Goal: Information Seeking & Learning: Find specific fact

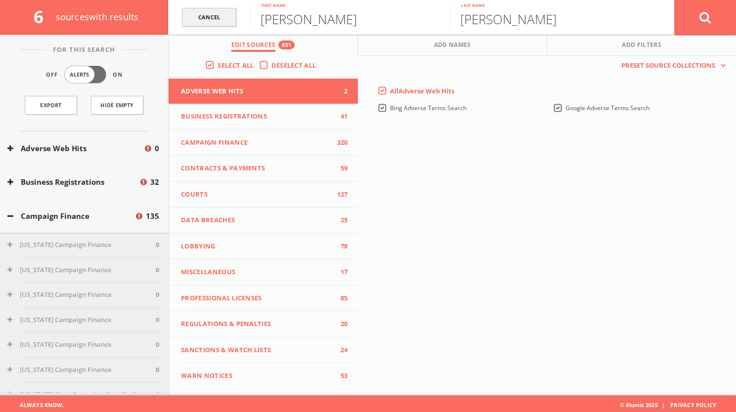
drag, startPoint x: 337, startPoint y: 15, endPoint x: 233, endPoint y: 8, distance: 104.0
click at [233, 8] on form "Cancel [PERSON_NAME] First name [PERSON_NAME] Last name Cancel" at bounding box center [452, 17] width 568 height 35
type input "[PERSON_NAME]"
drag, startPoint x: 537, startPoint y: 22, endPoint x: 448, endPoint y: 16, distance: 88.6
click at [448, 16] on form "Cancel [PERSON_NAME] First name [PERSON_NAME] Last name Cancel" at bounding box center [452, 17] width 568 height 35
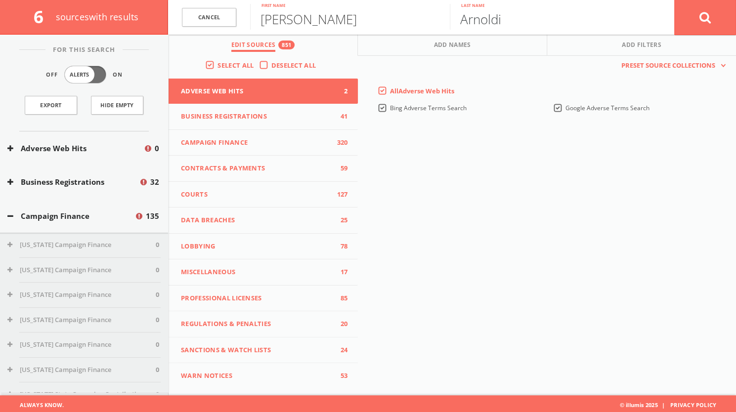
type input "Arnoldi"
click at [674, 0] on button at bounding box center [705, 18] width 62 height 36
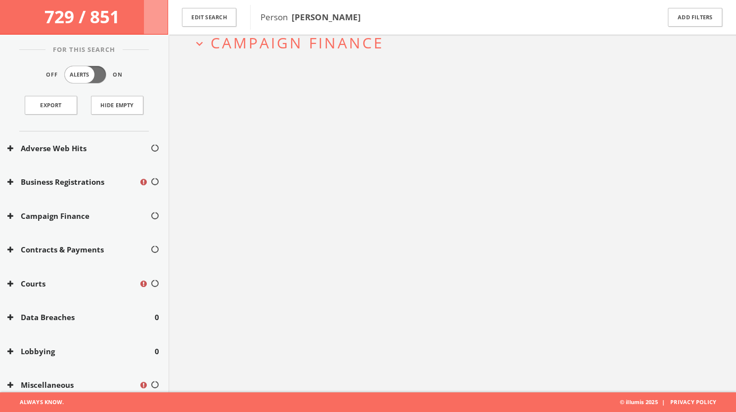
scroll to position [57, 0]
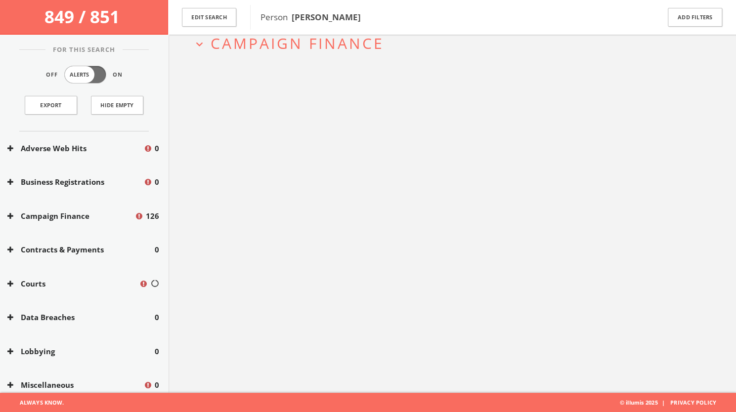
click at [303, 46] on span "Campaign Finance" at bounding box center [296, 43] width 173 height 20
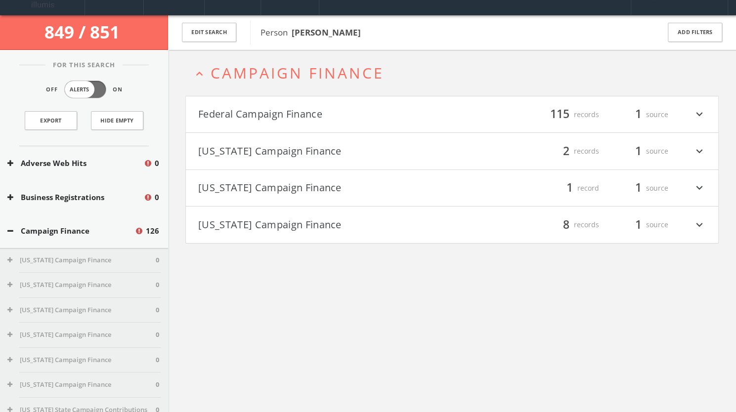
scroll to position [40, 0]
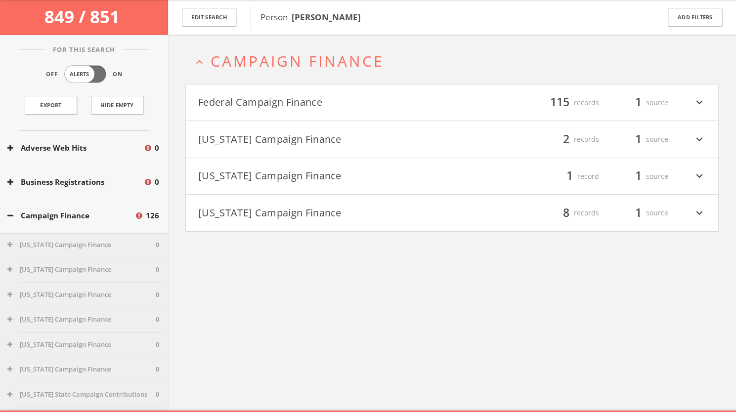
click at [339, 219] on button "[US_STATE] Campaign Finance" at bounding box center [325, 213] width 254 height 17
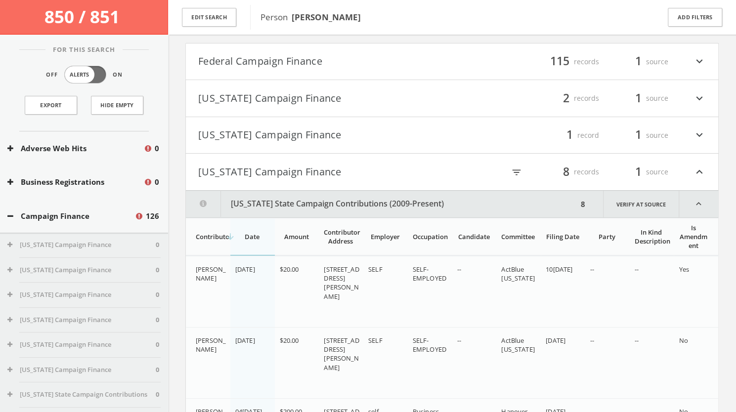
scroll to position [77, 0]
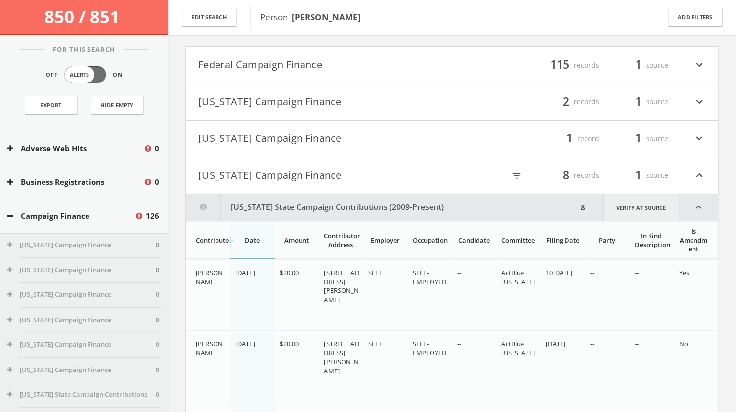
click at [666, 204] on link "Verify at source" at bounding box center [641, 207] width 76 height 27
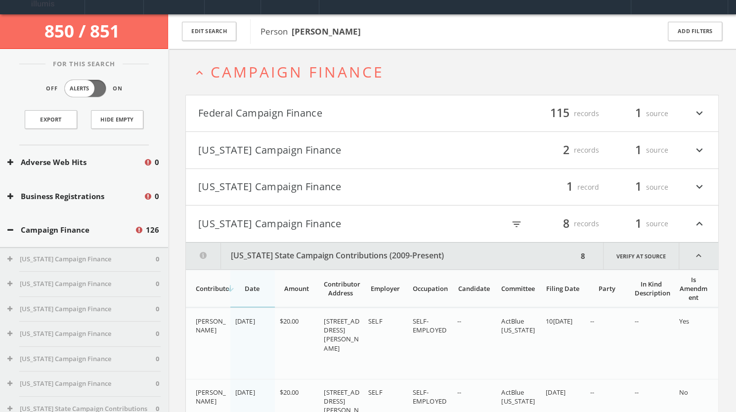
click at [394, 112] on button "Federal Campaign Finance" at bounding box center [325, 113] width 254 height 17
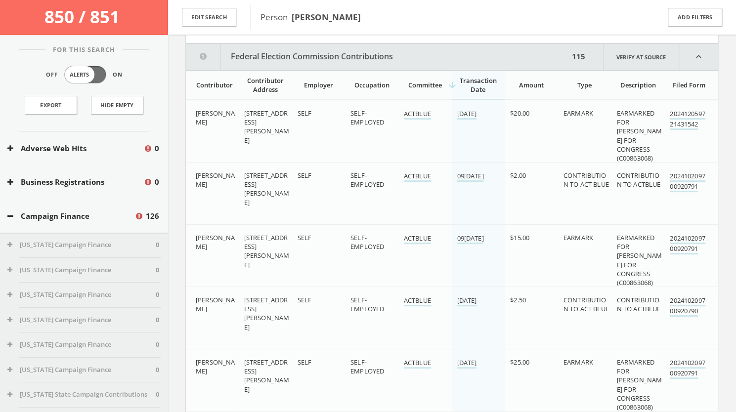
scroll to position [121, 0]
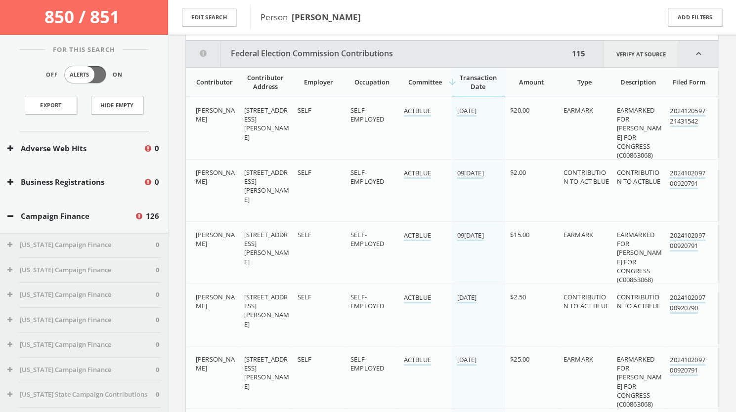
click at [648, 57] on link "Verify at source" at bounding box center [641, 54] width 76 height 27
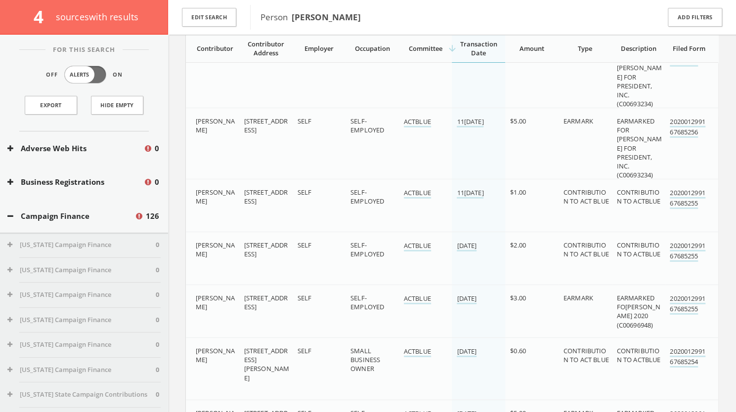
scroll to position [3891, 0]
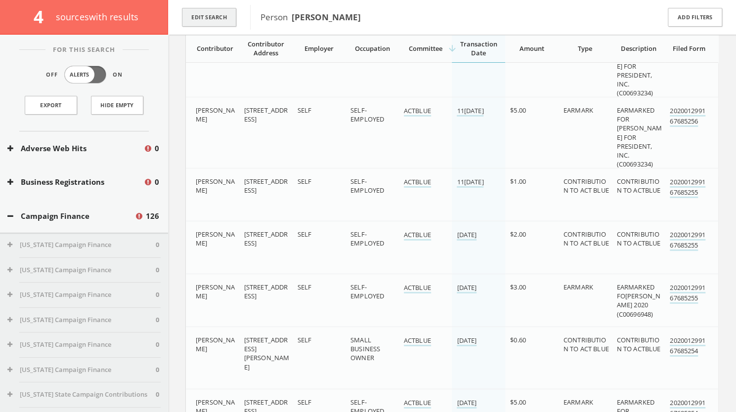
click at [213, 18] on button "Edit Search" at bounding box center [209, 17] width 54 height 19
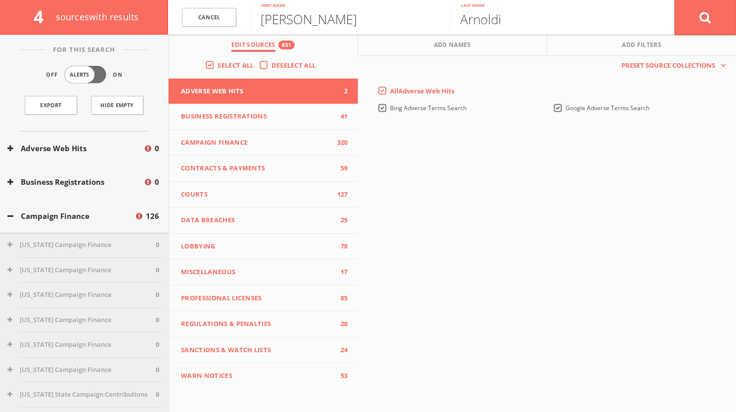
drag, startPoint x: 298, startPoint y: 22, endPoint x: 262, endPoint y: 17, distance: 36.9
click at [262, 17] on input "[PERSON_NAME]" at bounding box center [350, 17] width 200 height 26
type input "[PERSON_NAME]"
drag, startPoint x: 519, startPoint y: 14, endPoint x: 430, endPoint y: 18, distance: 88.5
click at [430, 18] on form "Cance[PERSON_NAME] First nam[PERSON_NAME] Last name Cancel" at bounding box center [452, 17] width 568 height 35
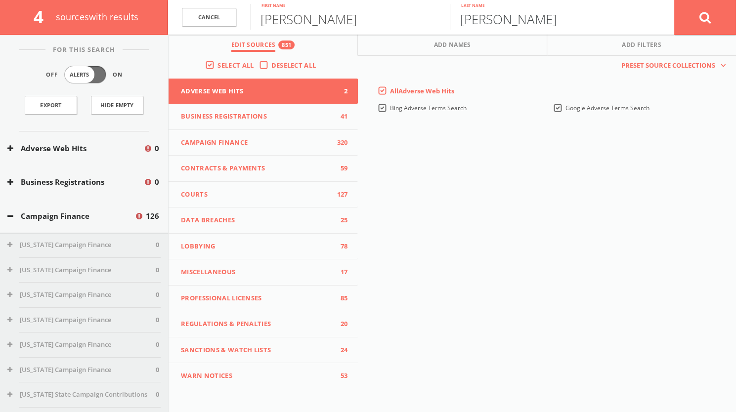
type input "[PERSON_NAME]"
click at [690, 22] on button at bounding box center [705, 18] width 62 height 36
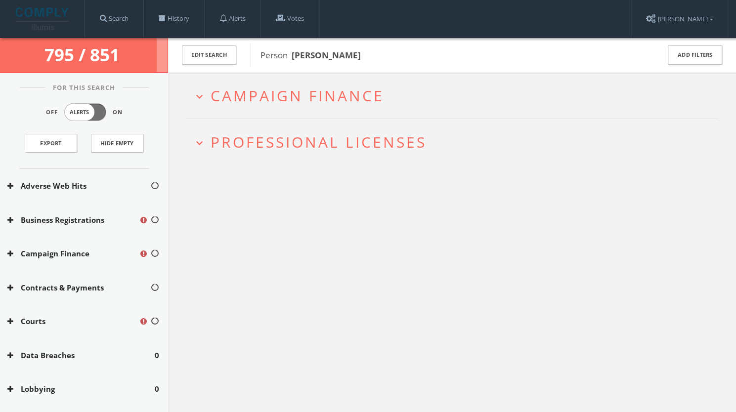
click at [329, 97] on span "Campaign Finance" at bounding box center [296, 95] width 173 height 20
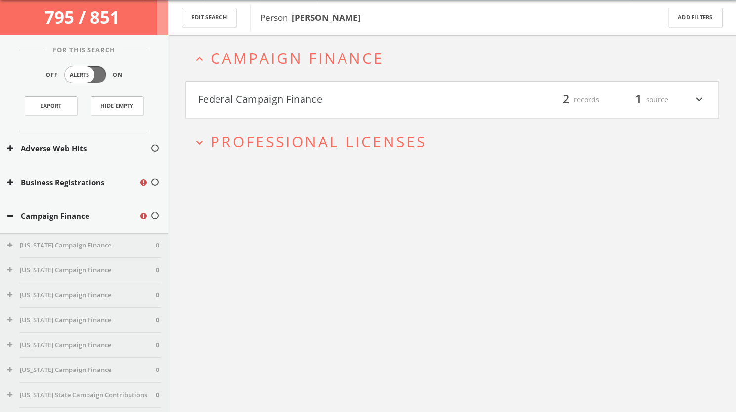
click at [326, 111] on h4 "Federal Campaign Finance filter_list 2 records 1 source expand_more" at bounding box center [452, 100] width 532 height 37
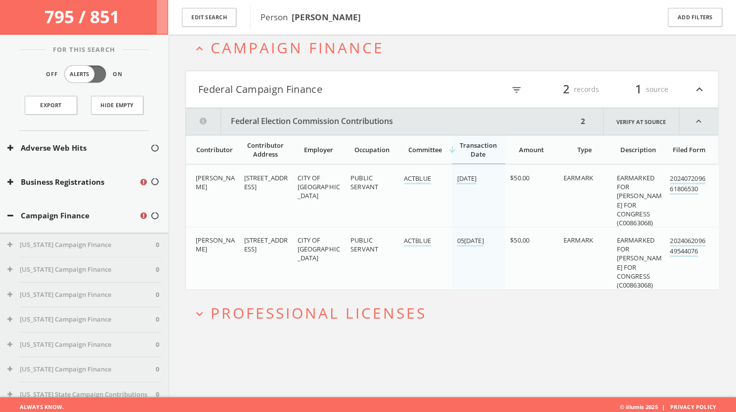
scroll to position [57, 0]
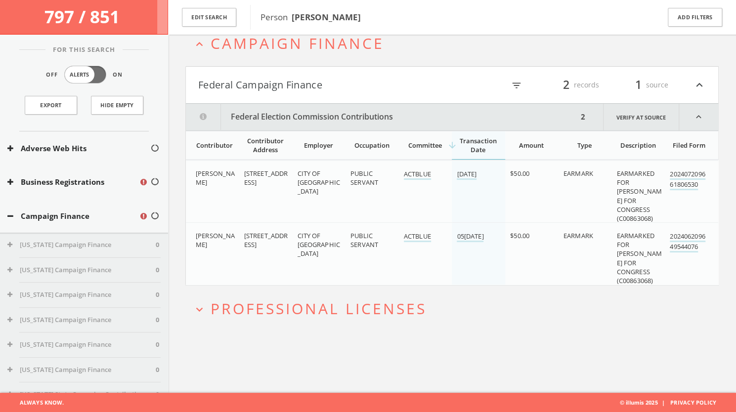
click at [343, 309] on span "Professional Licenses" at bounding box center [318, 308] width 216 height 20
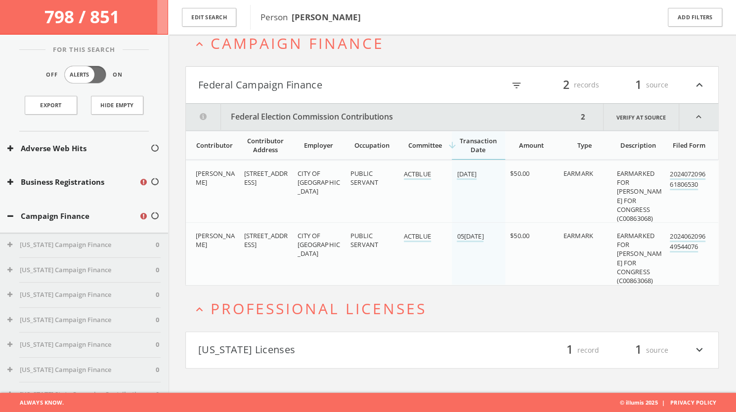
click at [329, 342] on button "[US_STATE] Licenses" at bounding box center [325, 350] width 254 height 17
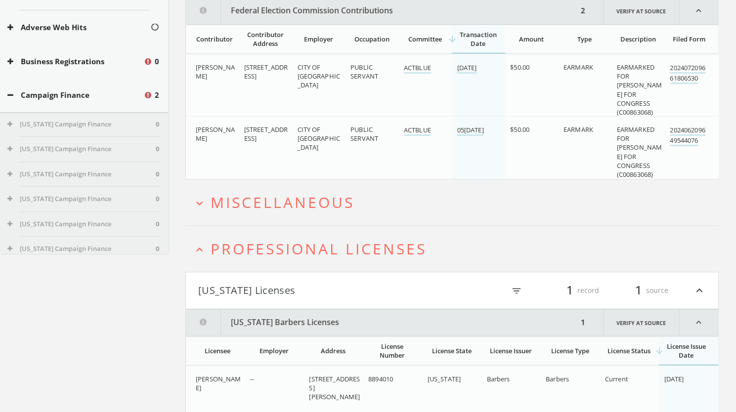
scroll to position [0, 0]
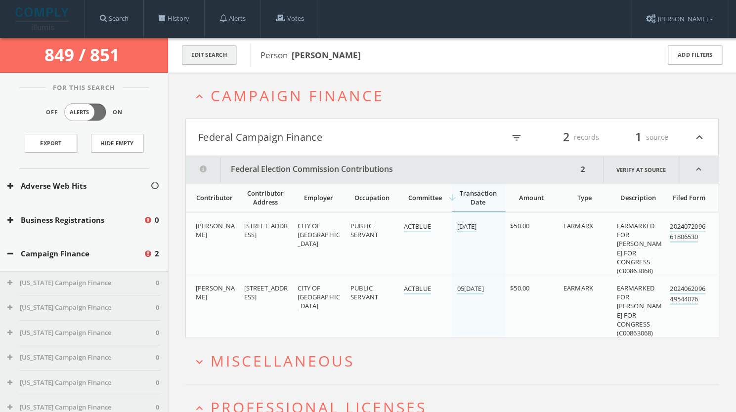
click at [194, 54] on button "Edit Search" at bounding box center [209, 54] width 54 height 19
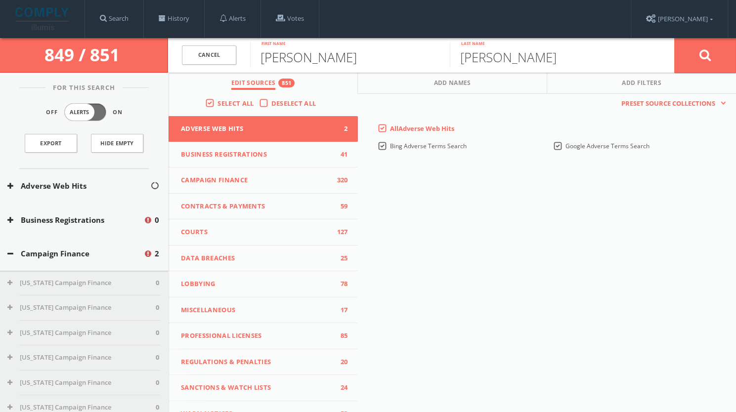
drag, startPoint x: 329, startPoint y: 63, endPoint x: 239, endPoint y: 60, distance: 90.4
click at [239, 60] on form "Cancel [PERSON_NAME] First name [PERSON_NAME] Last name Cancel" at bounding box center [452, 55] width 568 height 35
type input "[PERSON_NAME]"
drag, startPoint x: 521, startPoint y: 49, endPoint x: 429, endPoint y: 51, distance: 91.9
click at [429, 51] on form "Cance[PERSON_NAME] First nam[PERSON_NAME] Last name [PERSON_NAME]" at bounding box center [452, 55] width 568 height 35
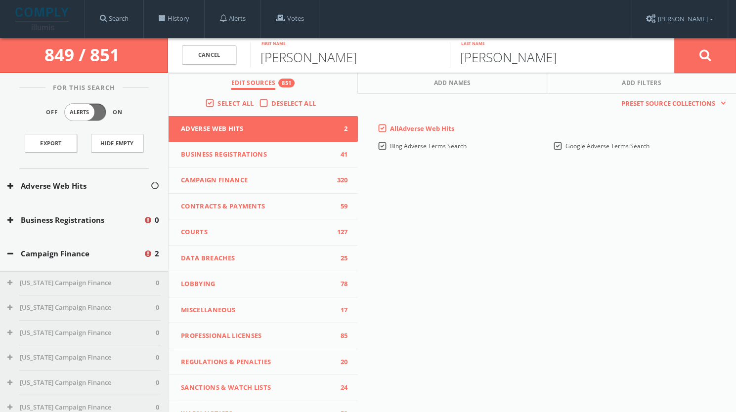
type input "[PERSON_NAME]"
click at [715, 57] on button at bounding box center [705, 56] width 62 height 36
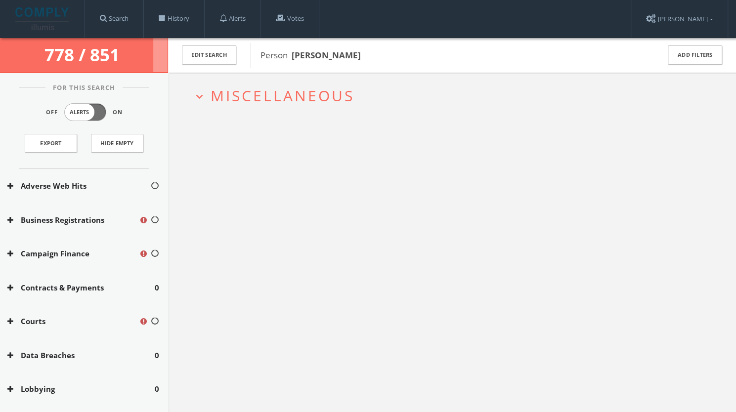
click at [284, 99] on span "Miscellaneous" at bounding box center [282, 95] width 144 height 20
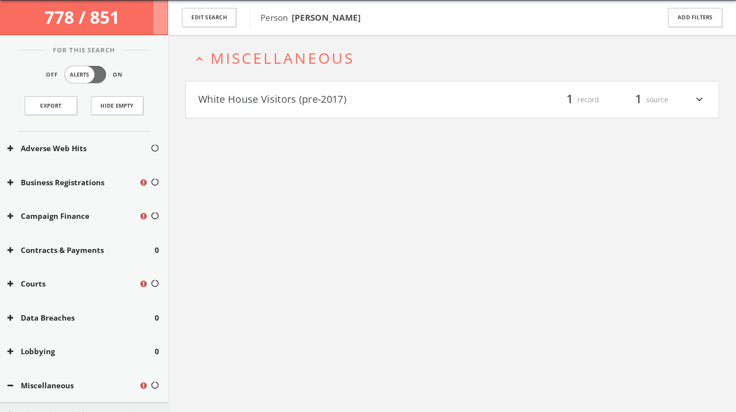
click at [340, 106] on button "White House Visitors (pre-2017)" at bounding box center [325, 99] width 254 height 17
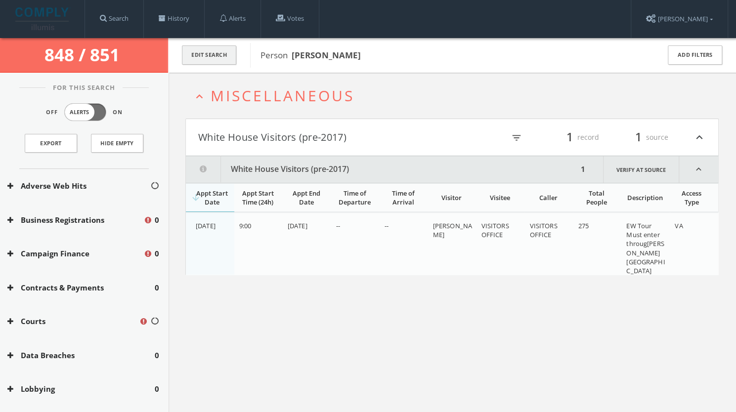
click at [194, 53] on button "Edit Search" at bounding box center [209, 54] width 54 height 19
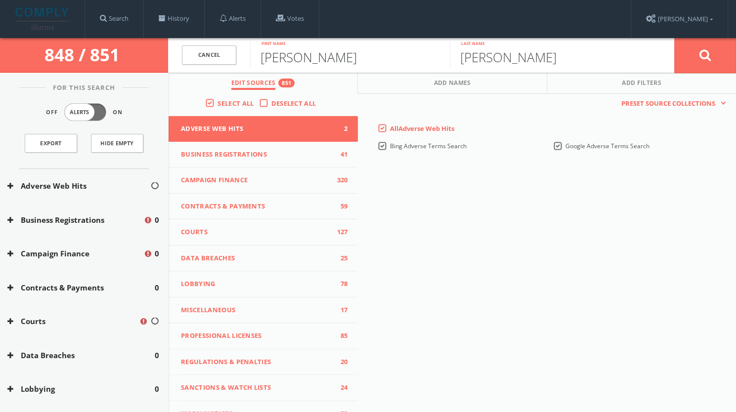
drag, startPoint x: 328, startPoint y: 60, endPoint x: 248, endPoint y: 58, distance: 80.6
click at [248, 58] on form "Cancel [PERSON_NAME] First name [PERSON_NAME] Last name Cancel" at bounding box center [452, 55] width 568 height 35
type input "[PERSON_NAME]"
drag, startPoint x: 459, startPoint y: 59, endPoint x: 532, endPoint y: 56, distance: 72.2
click at [532, 56] on input "[PERSON_NAME]" at bounding box center [550, 55] width 200 height 26
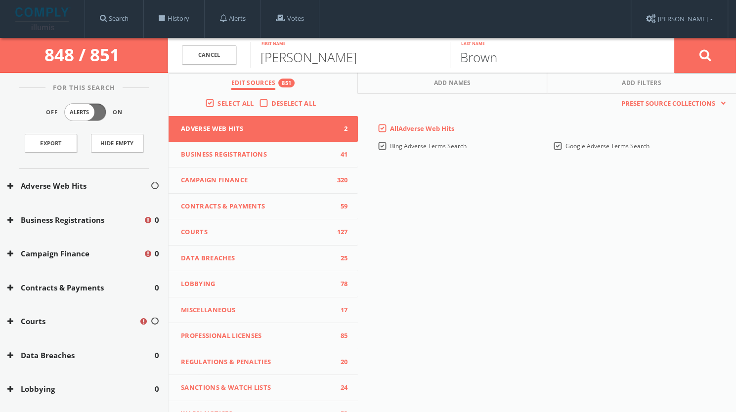
type input "Brown"
click at [718, 64] on button at bounding box center [705, 56] width 62 height 36
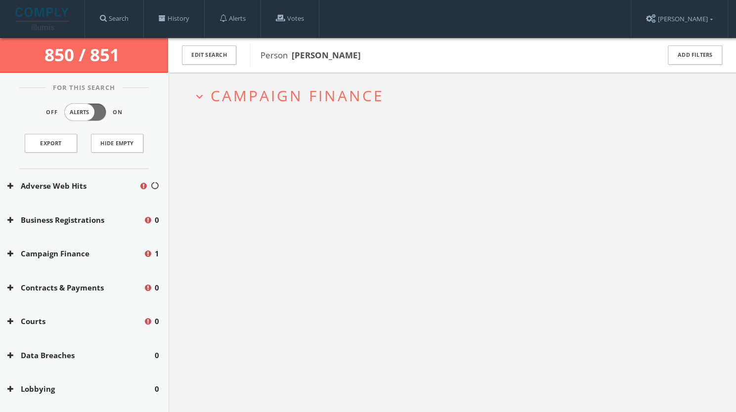
click at [323, 99] on span "Campaign Finance" at bounding box center [296, 95] width 173 height 20
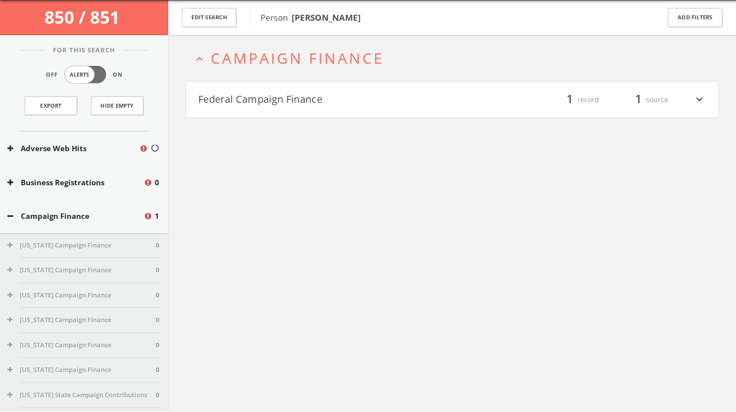
click at [362, 104] on button "Federal Campaign Finance" at bounding box center [325, 99] width 254 height 17
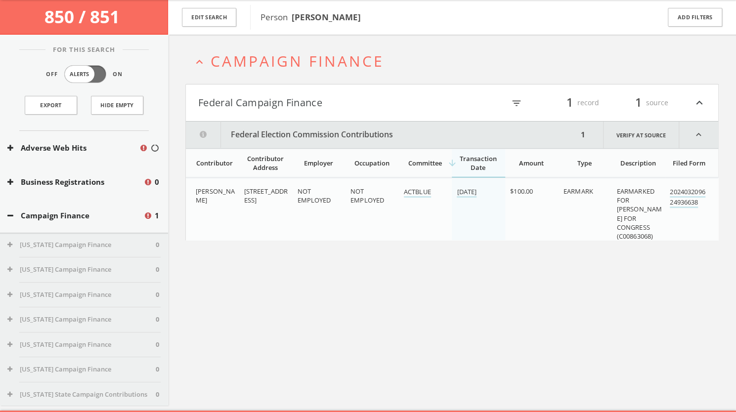
scroll to position [57, 0]
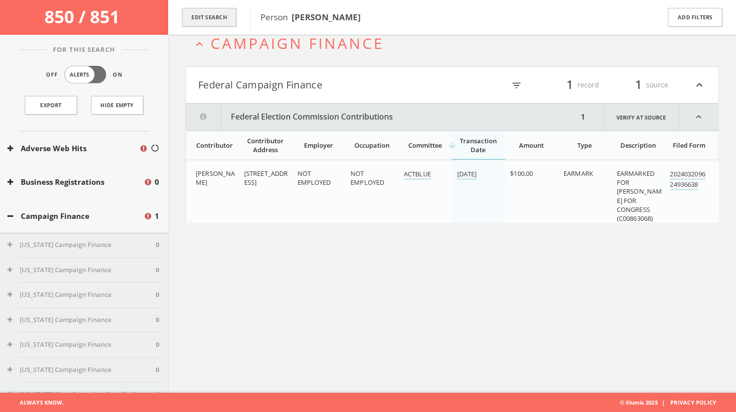
click at [211, 18] on button "Edit Search" at bounding box center [209, 17] width 54 height 19
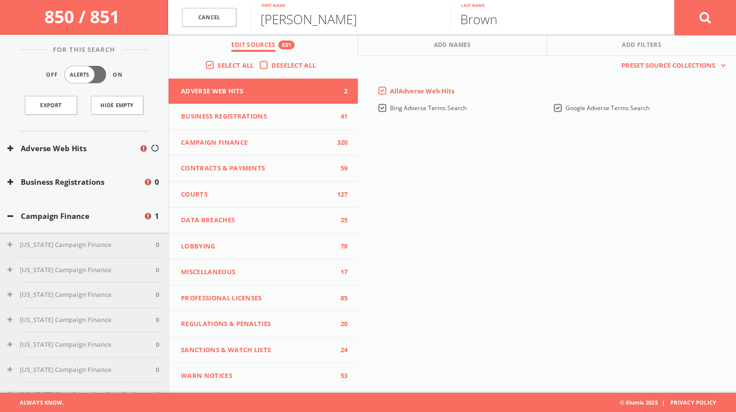
drag, startPoint x: 351, startPoint y: 19, endPoint x: 251, endPoint y: 12, distance: 99.5
click at [251, 12] on input "[PERSON_NAME]" at bounding box center [350, 17] width 200 height 26
type input "[PERSON_NAME]"
drag, startPoint x: 528, startPoint y: 25, endPoint x: 435, endPoint y: 22, distance: 92.4
click at [435, 22] on form "Cancel [PERSON_NAME] First name [PERSON_NAME] Last name Cancel" at bounding box center [452, 17] width 568 height 35
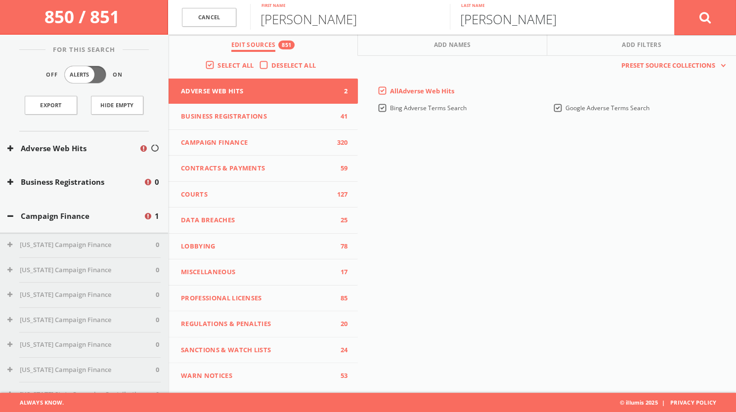
type input "[PERSON_NAME]"
click at [711, 25] on button at bounding box center [705, 18] width 62 height 36
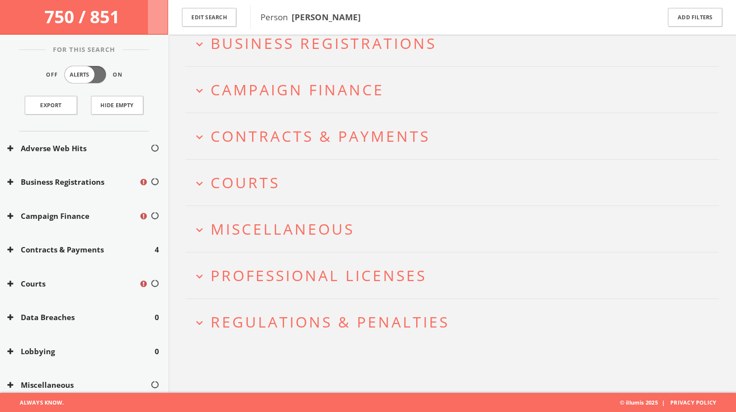
click at [268, 192] on h2 "expand_more Courts" at bounding box center [451, 183] width 533 height 46
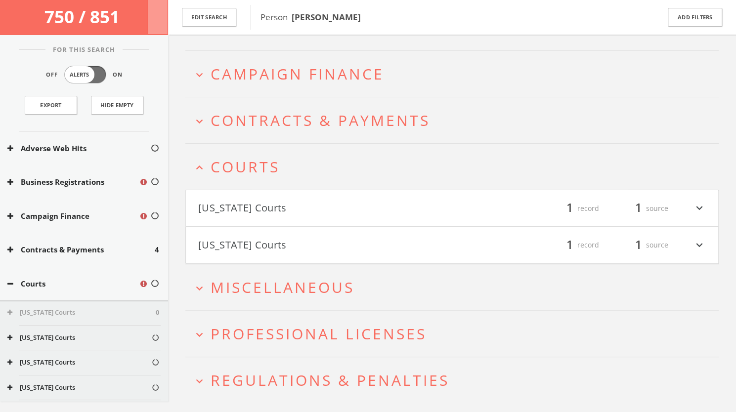
scroll to position [97, 0]
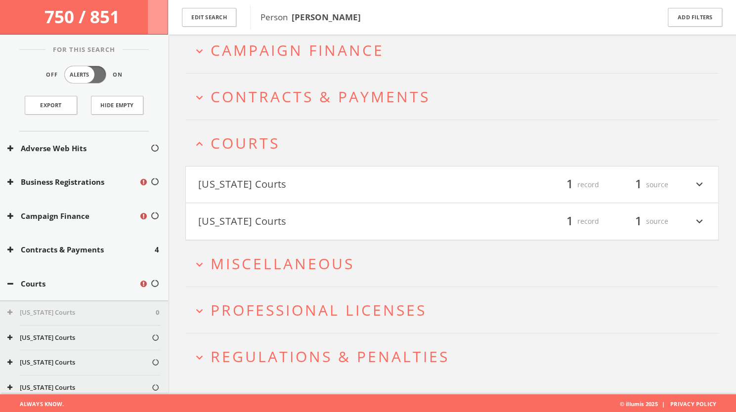
click at [287, 48] on span "Campaign Finance" at bounding box center [296, 50] width 173 height 20
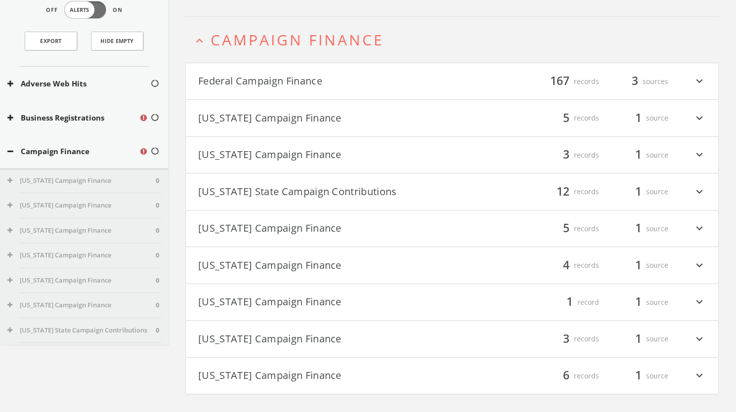
scroll to position [0, 0]
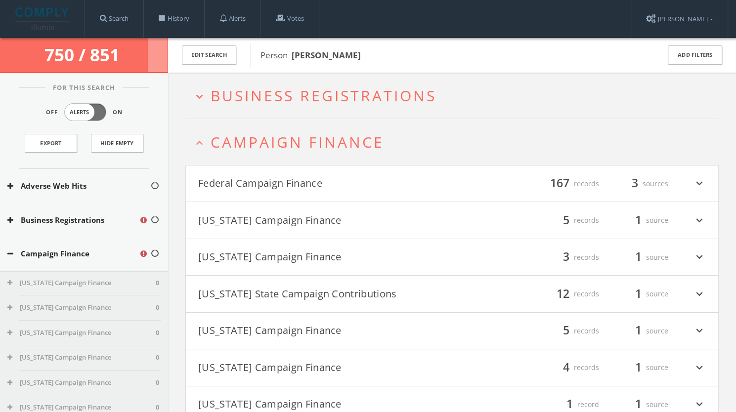
click at [300, 178] on button "Federal Campaign Finance" at bounding box center [325, 183] width 254 height 17
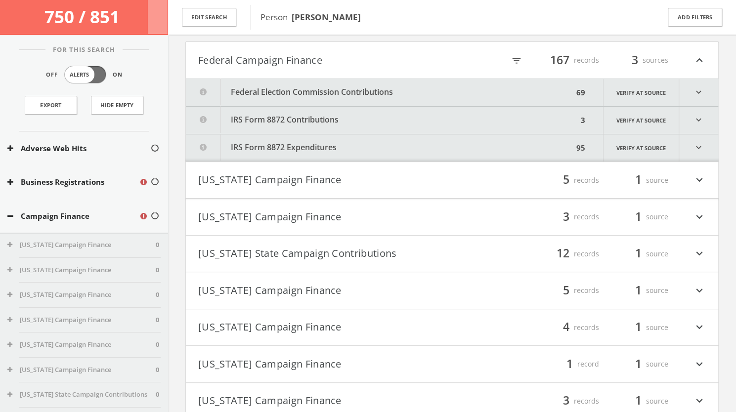
scroll to position [130, 0]
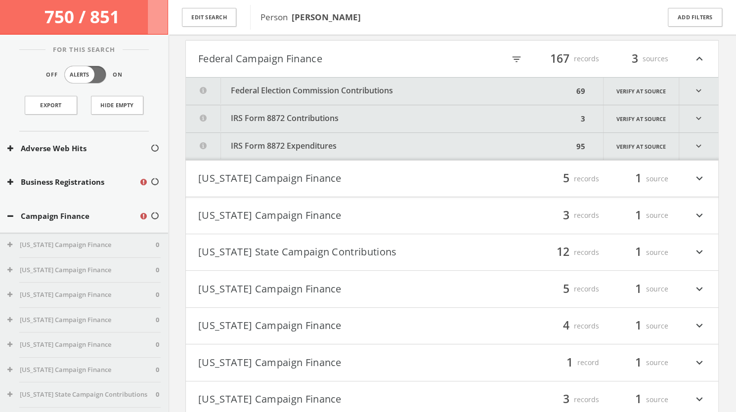
click at [324, 81] on button "Federal Election Commission Contributions" at bounding box center [379, 91] width 387 height 27
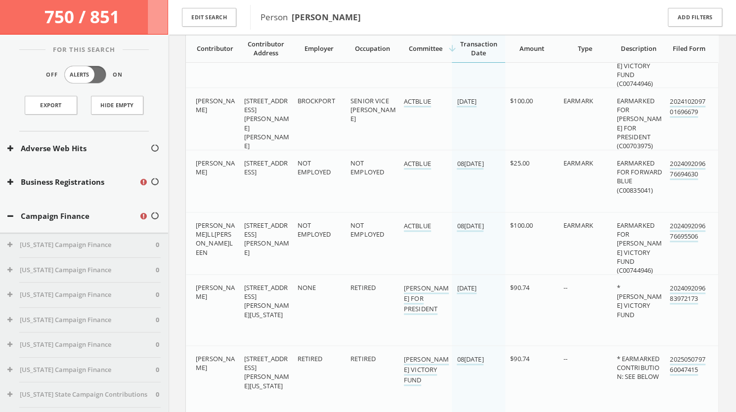
scroll to position [624, 0]
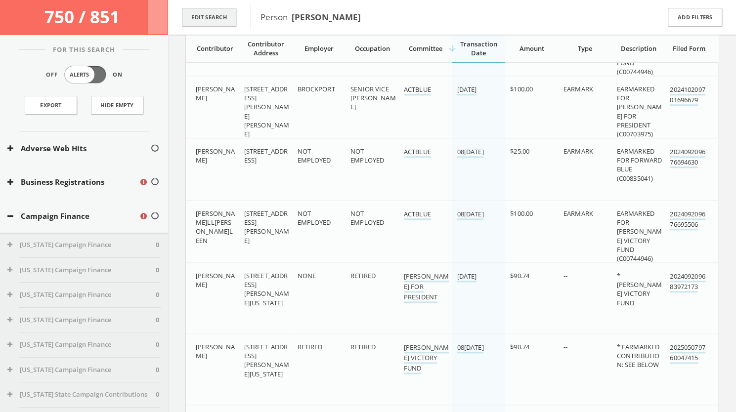
click at [224, 12] on button "Edit Search" at bounding box center [209, 17] width 54 height 19
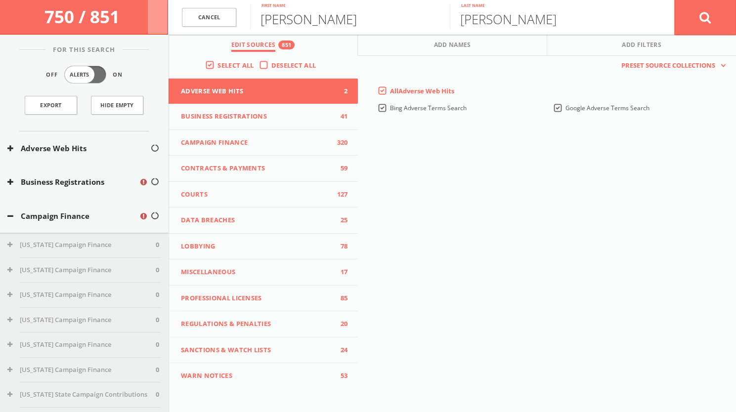
drag, startPoint x: 312, startPoint y: 22, endPoint x: 239, endPoint y: 16, distance: 73.4
click at [239, 16] on form "Cancel [PERSON_NAME] First name [PERSON_NAME] Last name Cancel" at bounding box center [452, 17] width 568 height 35
type input "[PERSON_NAME]"
drag, startPoint x: 520, startPoint y: 19, endPoint x: 440, endPoint y: 10, distance: 80.5
click at [440, 10] on form "Cancel [PERSON_NAME] First name [PERSON_NAME] Last name Cancel" at bounding box center [452, 17] width 568 height 35
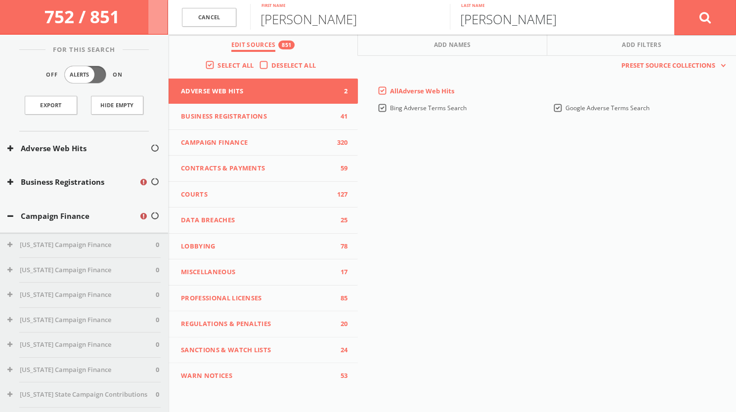
type input "[PERSON_NAME]"
click at [710, 20] on icon at bounding box center [705, 17] width 12 height 12
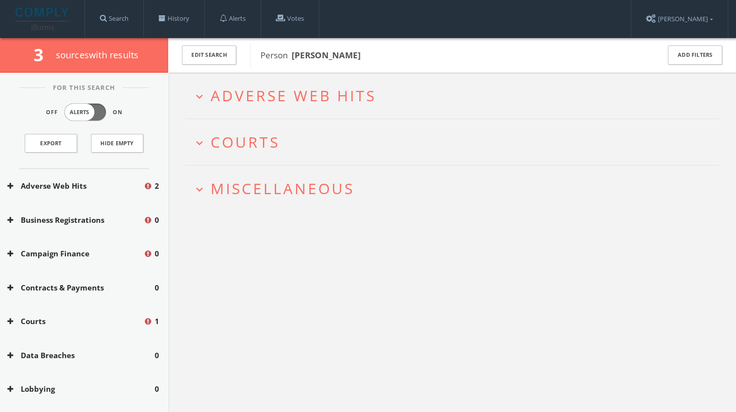
click at [341, 95] on span "Adverse Web Hits" at bounding box center [293, 95] width 166 height 20
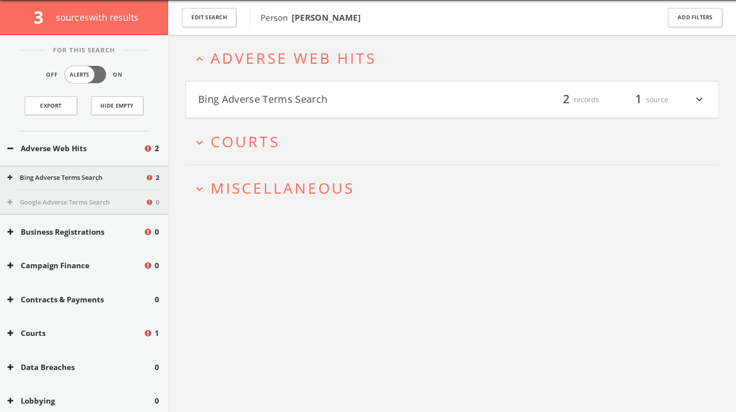
click at [349, 113] on h4 "Bing Adverse Terms Search filter_list 2 records 1 source expand_more" at bounding box center [452, 100] width 532 height 37
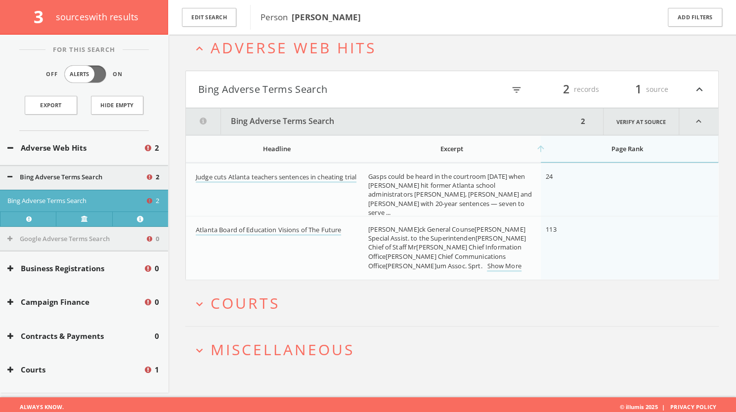
scroll to position [57, 0]
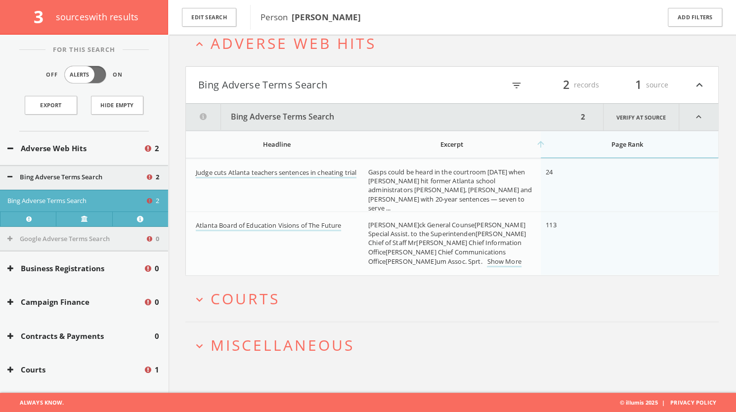
click at [274, 300] on span "Courts" at bounding box center [244, 299] width 69 height 20
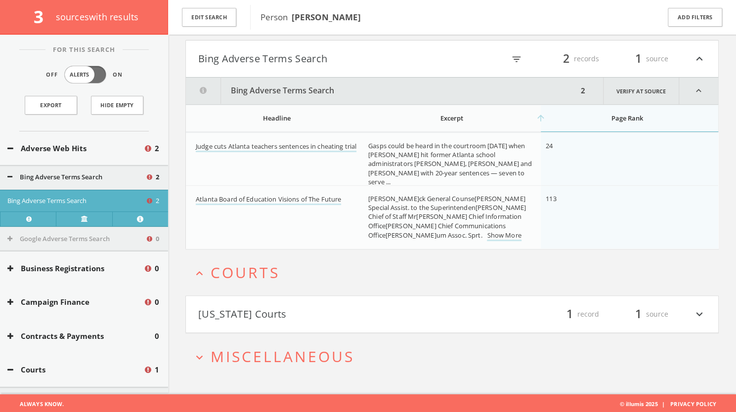
click at [288, 307] on button "[US_STATE] Courts" at bounding box center [325, 314] width 254 height 17
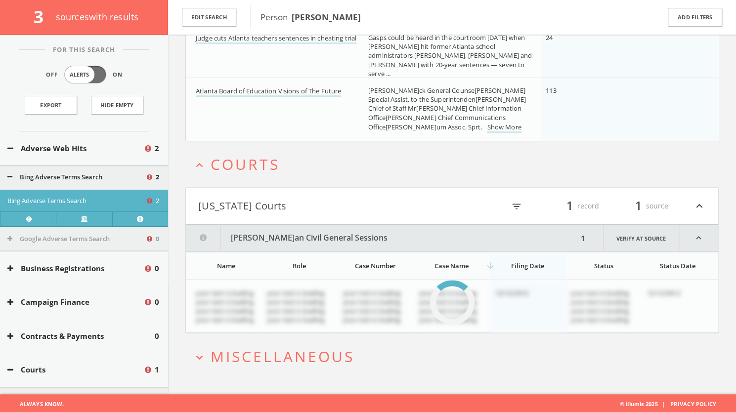
scroll to position [183, 0]
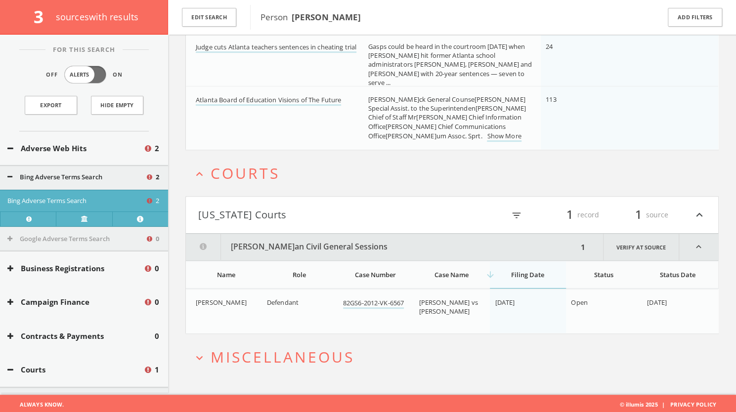
click at [311, 357] on span "Miscellaneous" at bounding box center [282, 357] width 144 height 20
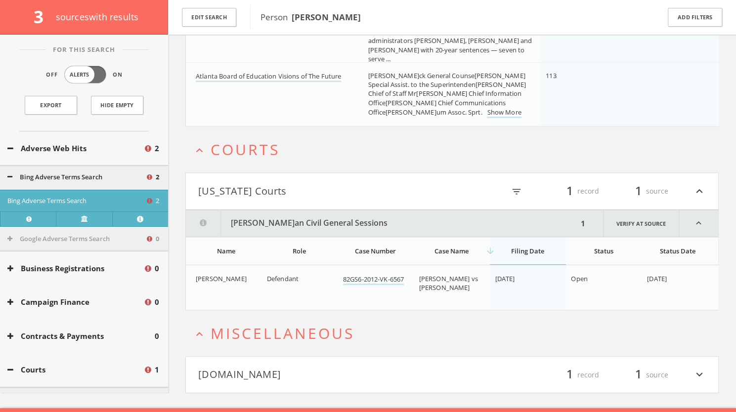
scroll to position [220, 0]
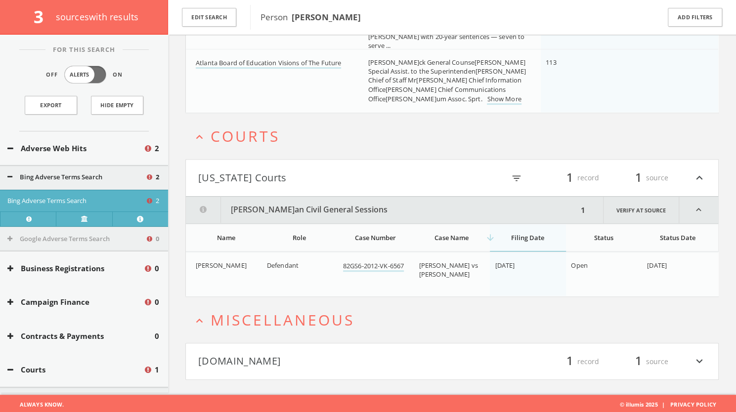
click at [329, 360] on button "[DOMAIN_NAME]" at bounding box center [325, 361] width 254 height 17
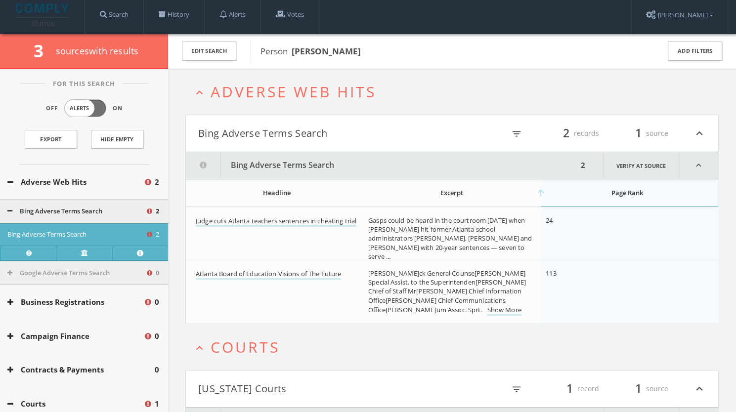
scroll to position [3, 0]
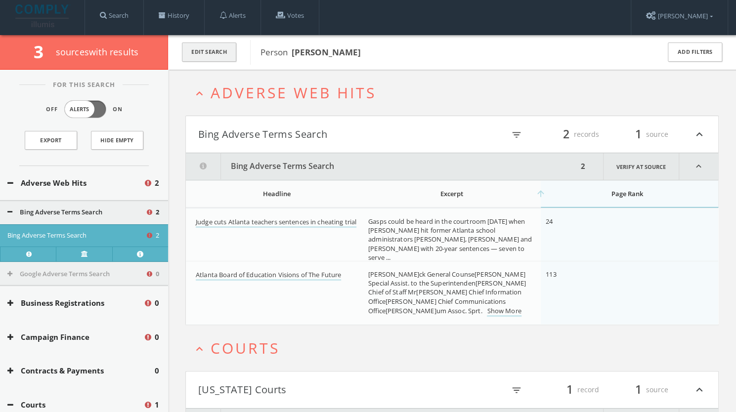
click at [207, 49] on button "Edit Search" at bounding box center [209, 51] width 54 height 19
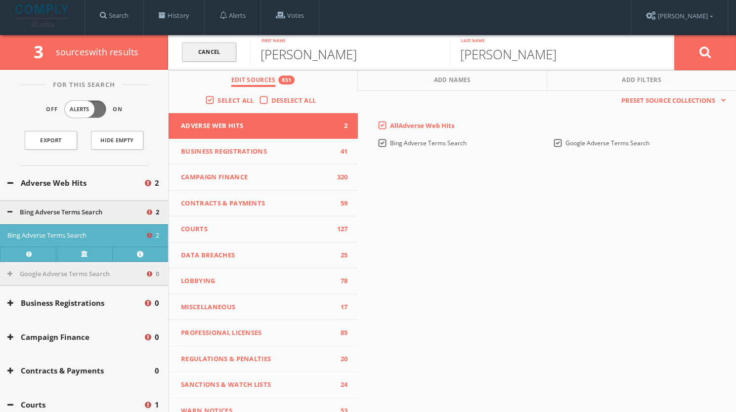
drag, startPoint x: 334, startPoint y: 62, endPoint x: 231, endPoint y: 53, distance: 103.6
click at [231, 53] on form "Cancel [PERSON_NAME] First name [PERSON_NAME] Last name Cancel" at bounding box center [452, 52] width 568 height 35
type input "[PERSON_NAME]ya"
drag, startPoint x: 561, startPoint y: 51, endPoint x: 437, endPoint y: 59, distance: 124.2
click at [437, 59] on form "Cancel [PERSON_NAME] First name [PERSON_NAME] Last name Cancel" at bounding box center [452, 52] width 568 height 35
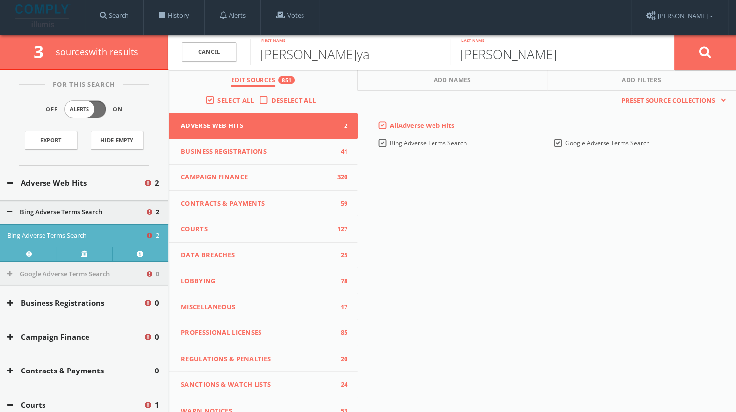
type input "[PERSON_NAME]"
click at [709, 52] on icon at bounding box center [705, 52] width 12 height 12
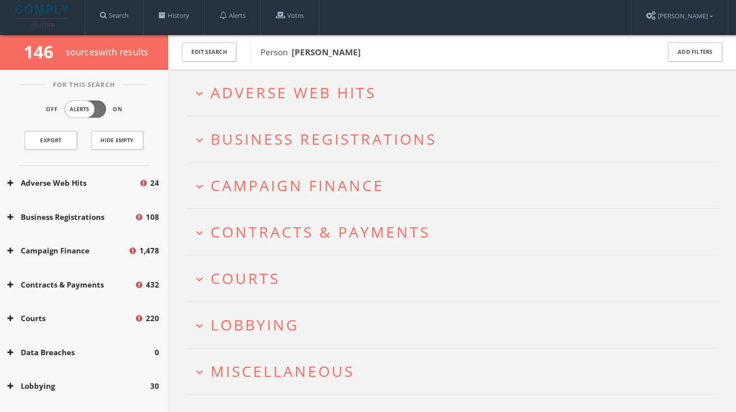
click at [265, 91] on span "Adverse Web Hits" at bounding box center [293, 93] width 166 height 20
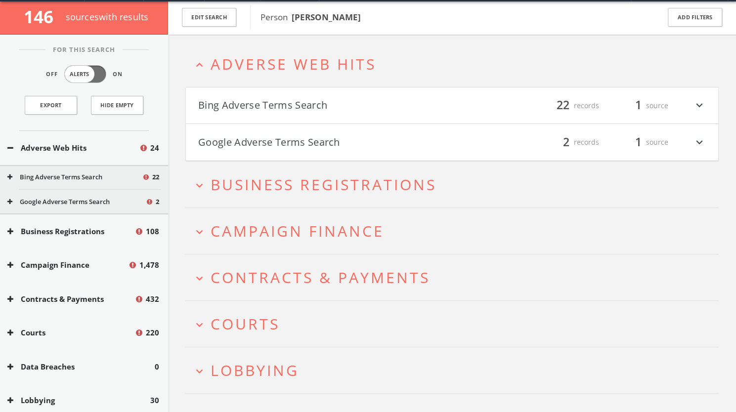
click at [261, 107] on button "Bing Adverse Terms Search" at bounding box center [325, 105] width 254 height 17
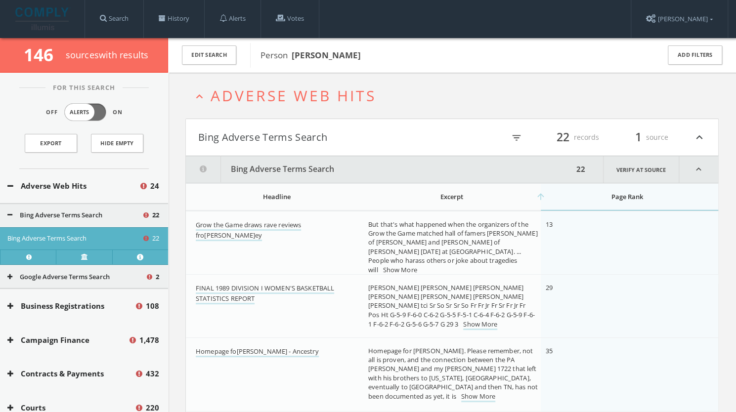
click at [209, 96] on button "expand_less Adverse Web Hits" at bounding box center [456, 95] width 526 height 16
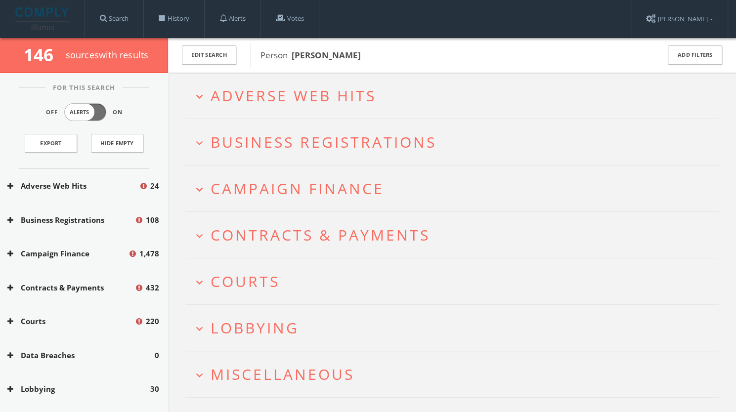
click at [73, 249] on button "Campaign Finance" at bounding box center [67, 253] width 121 height 11
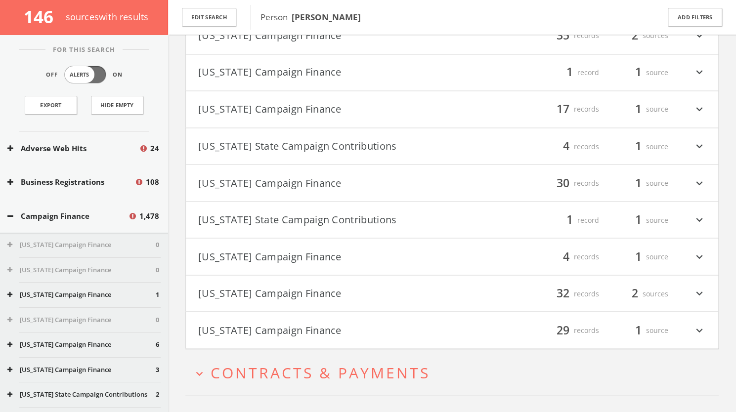
click at [256, 253] on button "[US_STATE] Campaign Finance" at bounding box center [325, 256] width 254 height 17
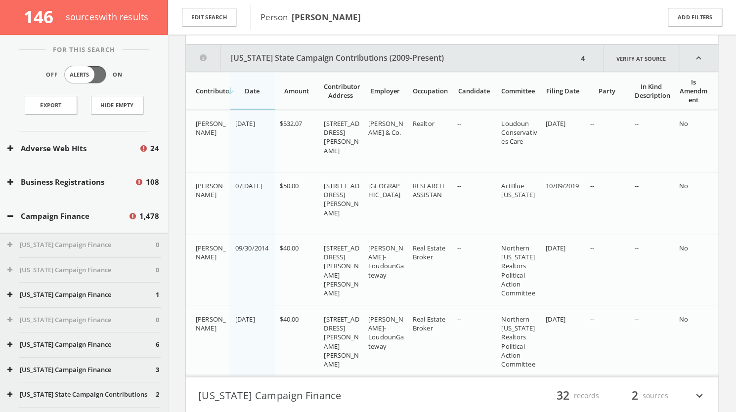
scroll to position [1207, 0]
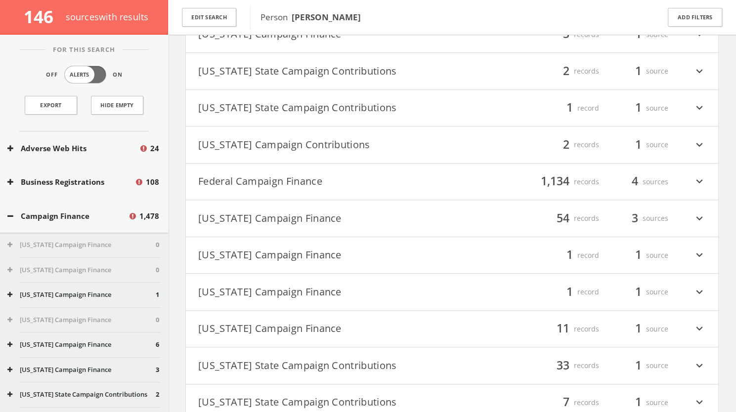
click at [249, 176] on button "Federal Campaign Finance" at bounding box center [325, 181] width 254 height 17
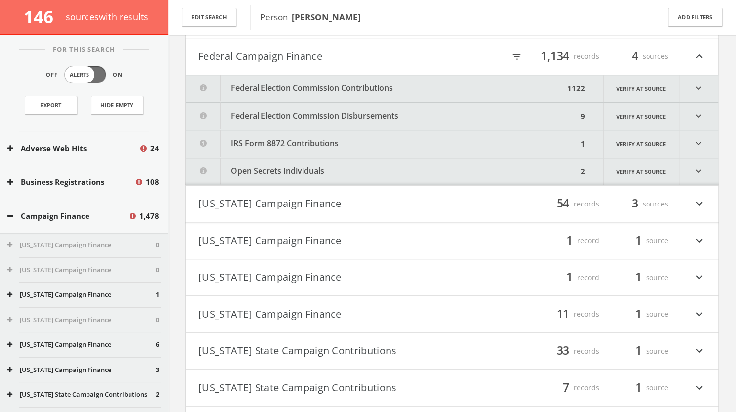
scroll to position [401, 0]
click at [330, 110] on button "Federal Election Commission Disbursements" at bounding box center [382, 115] width 392 height 27
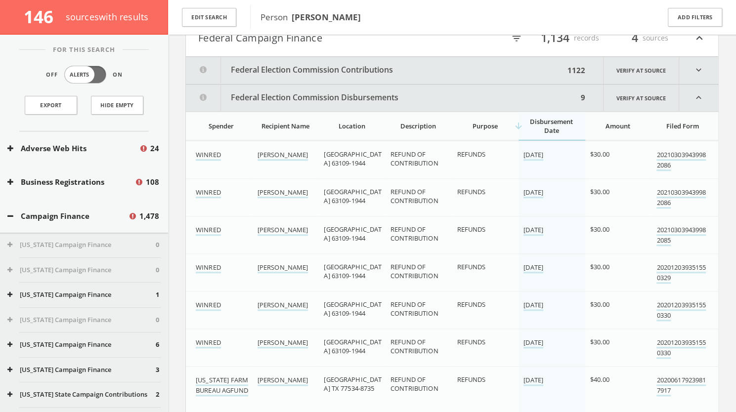
scroll to position [417, 0]
click at [322, 95] on button "Federal Election Commission Disbursements" at bounding box center [382, 98] width 392 height 27
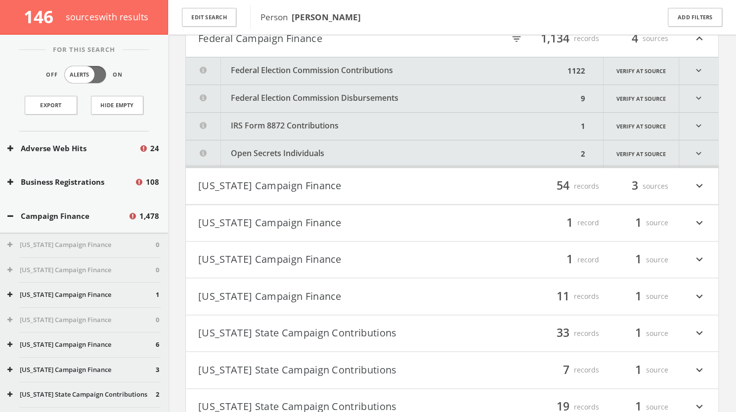
click at [330, 63] on button "Federal Election Commission Contributions" at bounding box center [375, 70] width 378 height 27
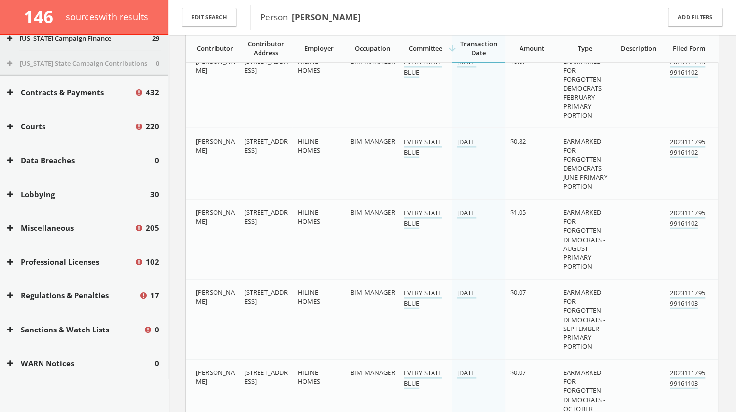
scroll to position [1916, 0]
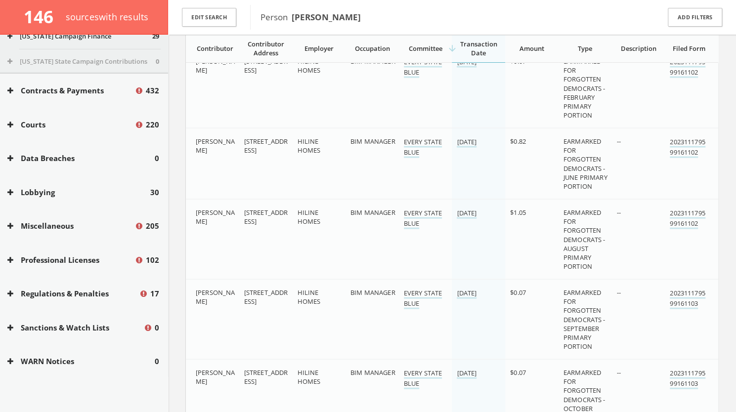
click at [66, 194] on button "Lobbying" at bounding box center [78, 192] width 143 height 11
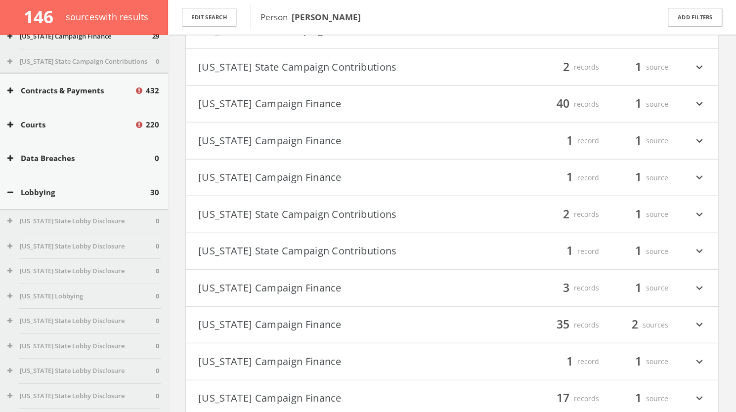
scroll to position [53101, 0]
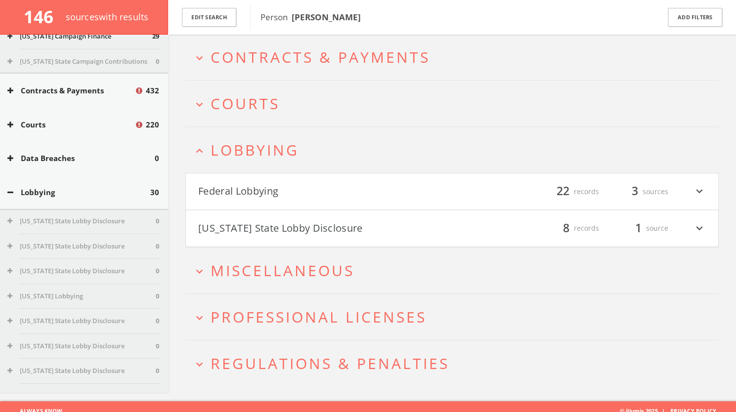
click at [271, 186] on button "Federal Lobbying" at bounding box center [325, 191] width 254 height 17
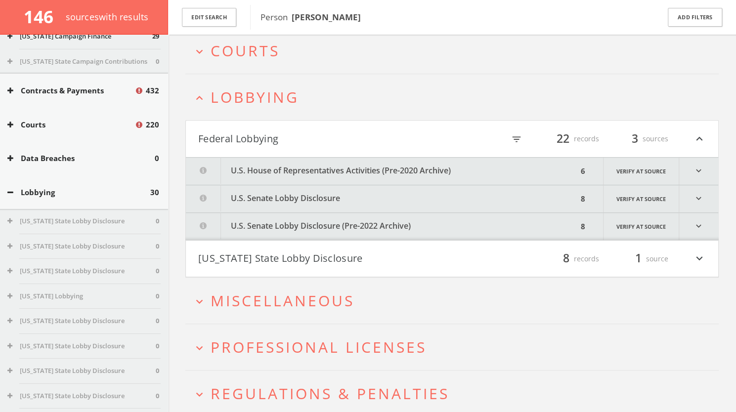
scroll to position [53183, 0]
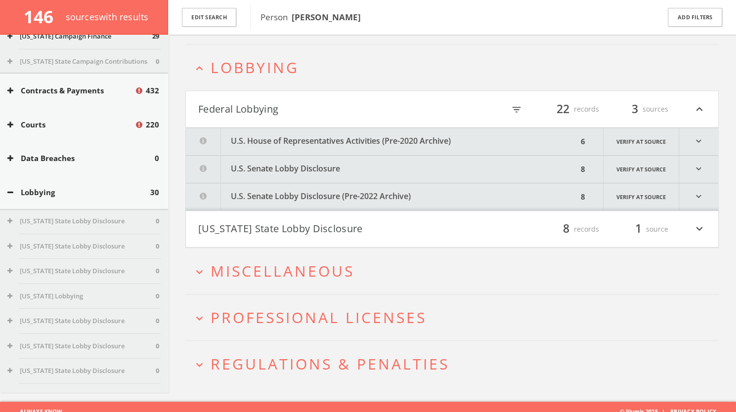
click at [310, 136] on button "U.S. House of Representatives Activities (Pre-2020 Archive)" at bounding box center [382, 141] width 392 height 27
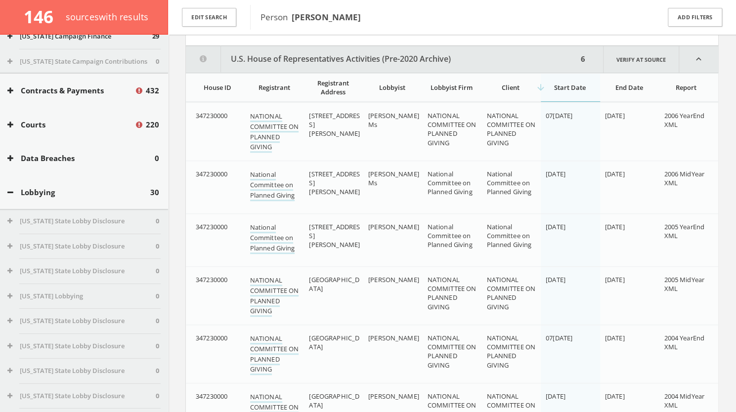
scroll to position [53268, 0]
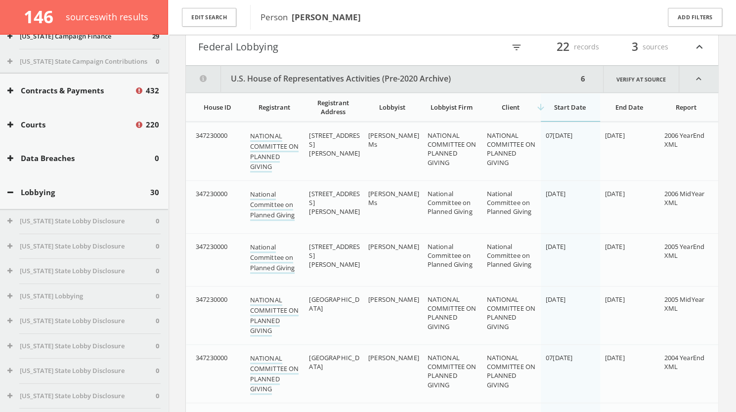
click at [294, 43] on button "Federal Lobbying" at bounding box center [325, 47] width 254 height 17
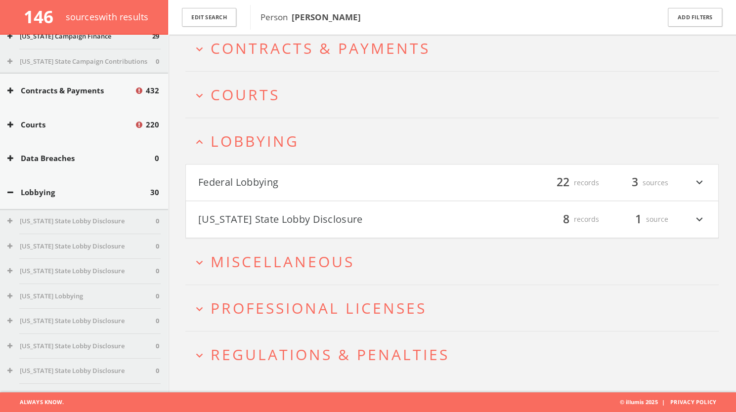
scroll to position [53101, 0]
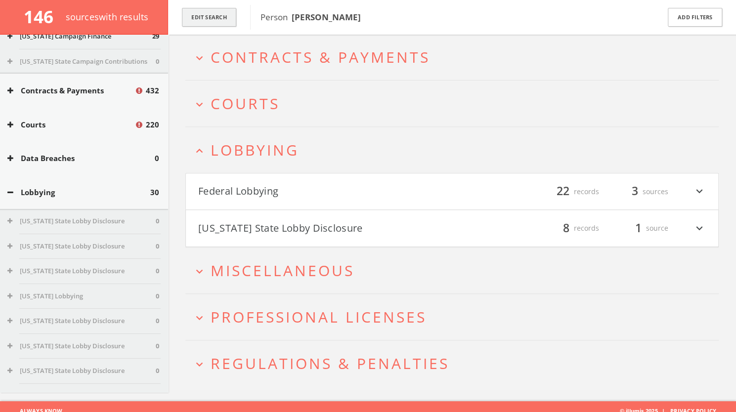
click at [227, 18] on button "Edit Search" at bounding box center [209, 17] width 54 height 19
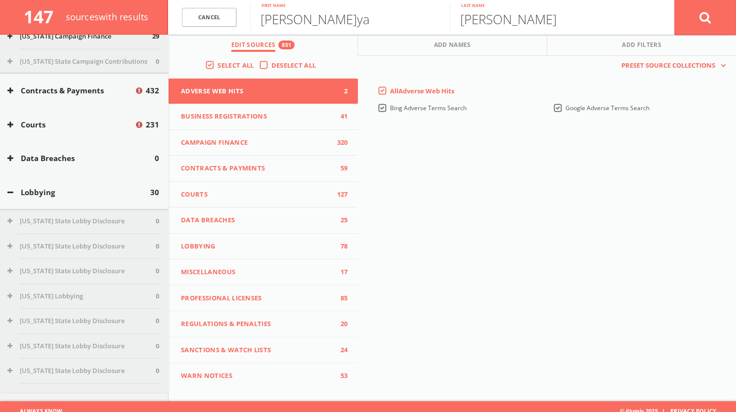
drag, startPoint x: 315, startPoint y: 32, endPoint x: 249, endPoint y: 14, distance: 67.7
click at [249, 14] on form "Cancel [PERSON_NAME] First name [PERSON_NAME] Last name Cancel" at bounding box center [452, 17] width 568 height 35
drag, startPoint x: 333, startPoint y: 19, endPoint x: 264, endPoint y: 21, distance: 69.2
click at [264, 21] on input "[PERSON_NAME]ya" at bounding box center [350, 17] width 200 height 26
type input "[PERSON_NAME]"
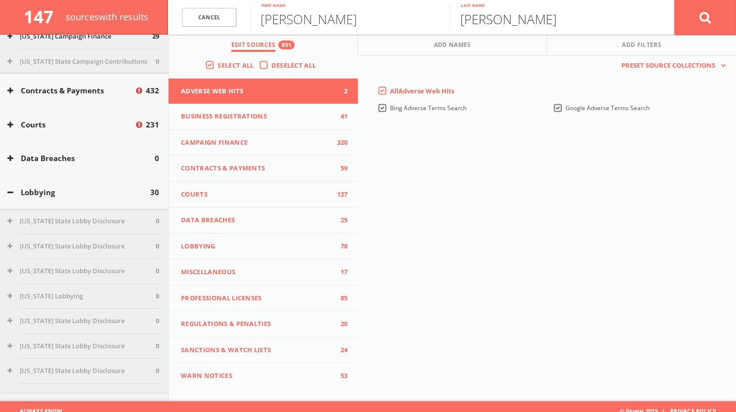
drag, startPoint x: 521, startPoint y: 18, endPoint x: 443, endPoint y: 12, distance: 78.3
click at [443, 12] on form "Cance[PERSON_NAME]an First nam[PERSON_NAME] Last name Cancel" at bounding box center [452, 17] width 568 height 35
type input "[PERSON_NAME]er"
click at [719, 14] on button at bounding box center [705, 18] width 62 height 36
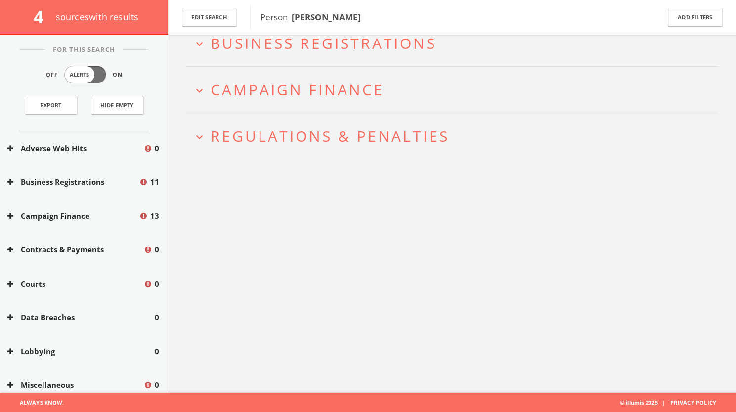
click at [394, 47] on span "Business Registrations" at bounding box center [323, 43] width 226 height 20
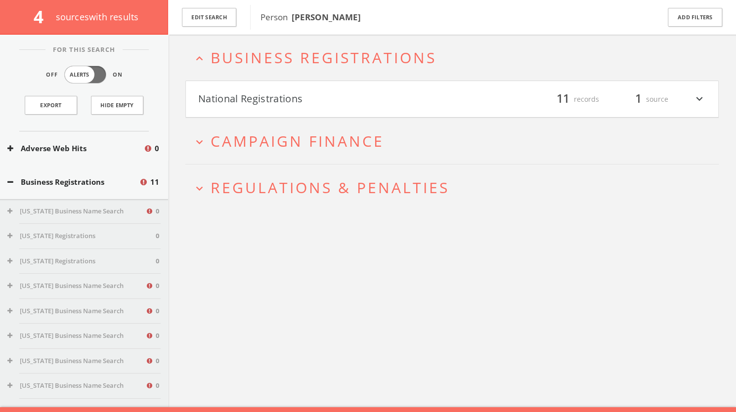
click at [378, 104] on button "National Registrations" at bounding box center [325, 99] width 254 height 17
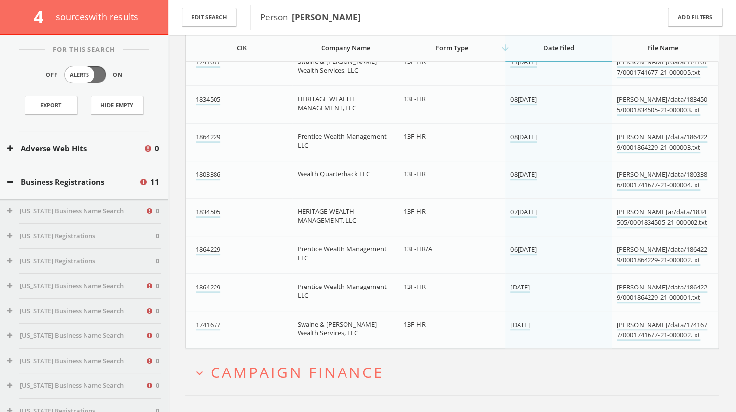
scroll to position [343, 0]
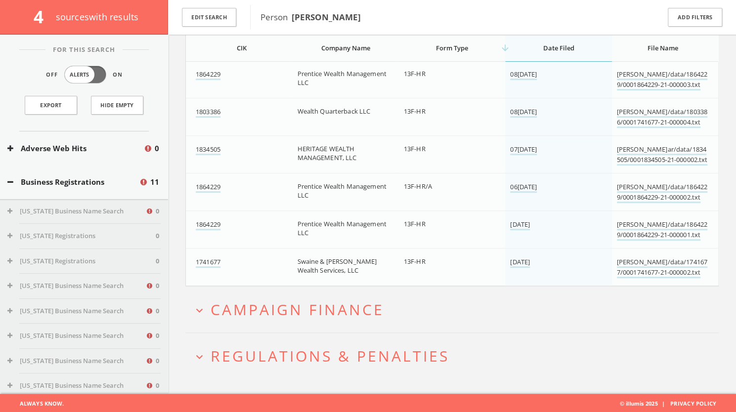
click at [316, 309] on span "Campaign Finance" at bounding box center [296, 309] width 173 height 20
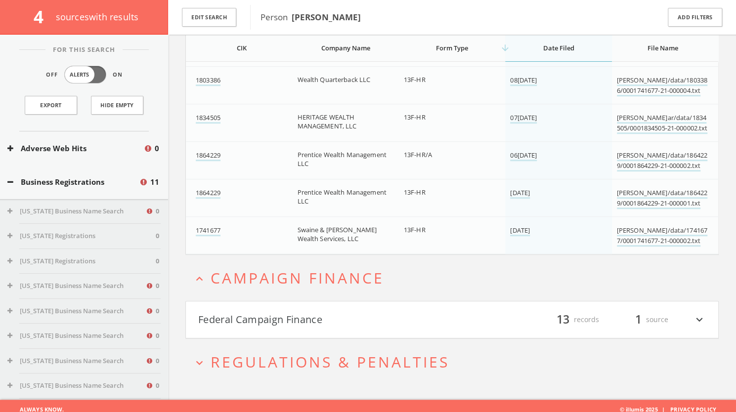
scroll to position [380, 0]
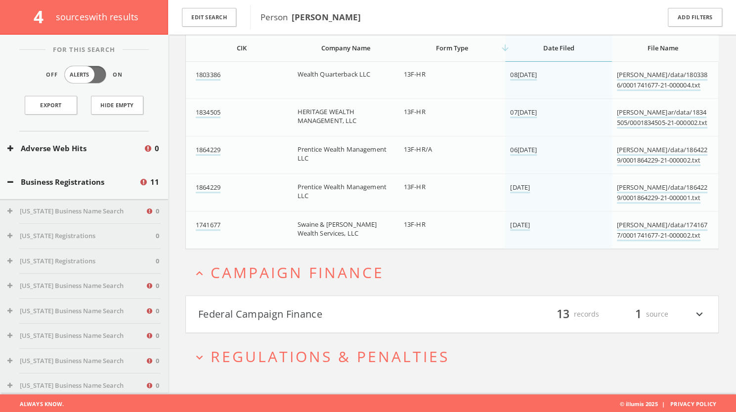
click at [366, 317] on button "Federal Campaign Finance" at bounding box center [325, 314] width 254 height 17
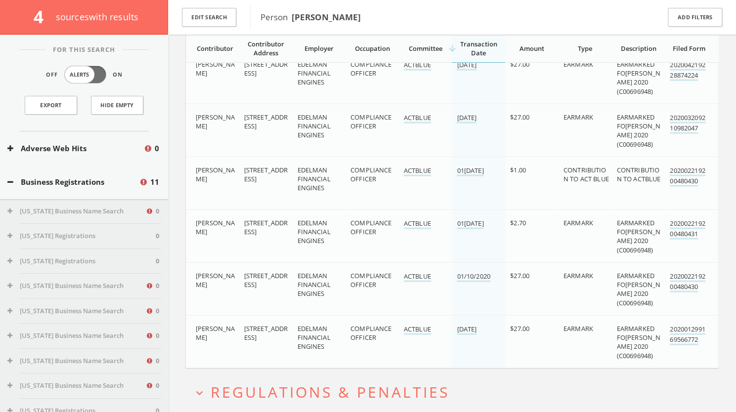
scroll to position [1181, 0]
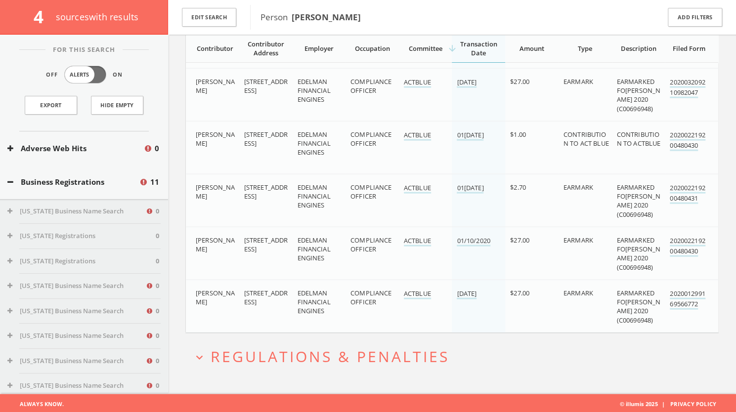
click at [351, 348] on span "Regulations & Penalties" at bounding box center [329, 356] width 239 height 20
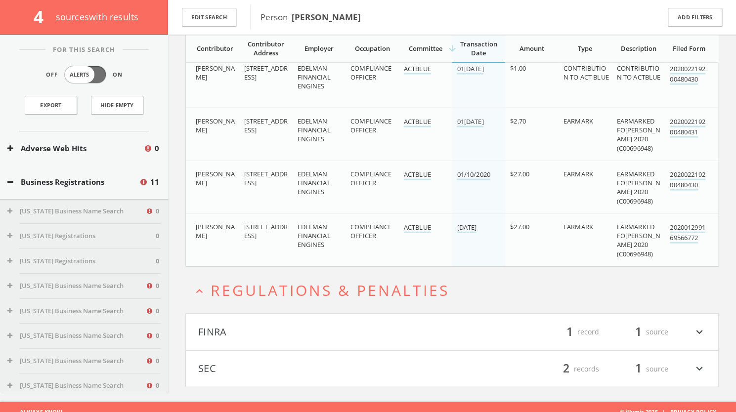
scroll to position [1254, 0]
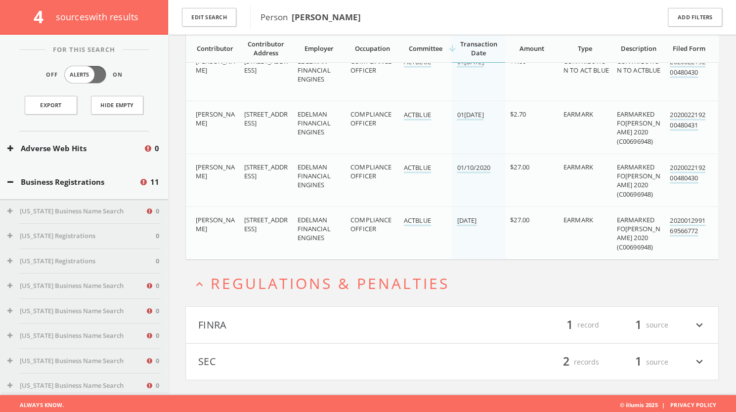
click at [378, 317] on button "FINRA" at bounding box center [325, 325] width 254 height 17
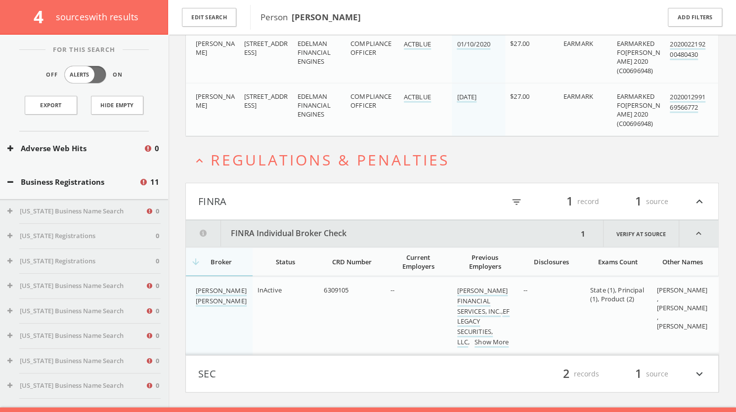
scroll to position [1365, 0]
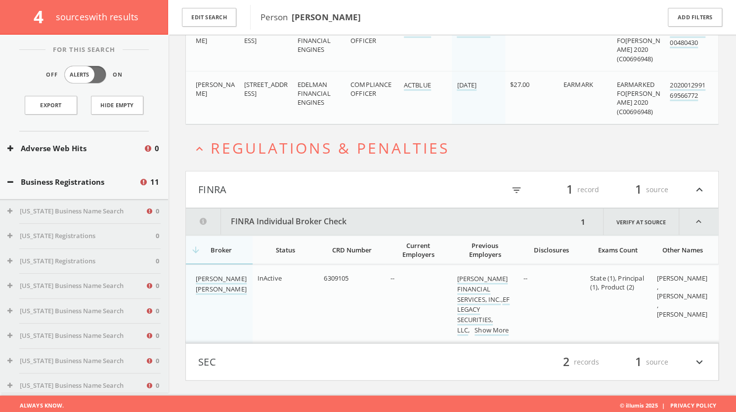
click at [372, 363] on button "SEC" at bounding box center [325, 362] width 254 height 17
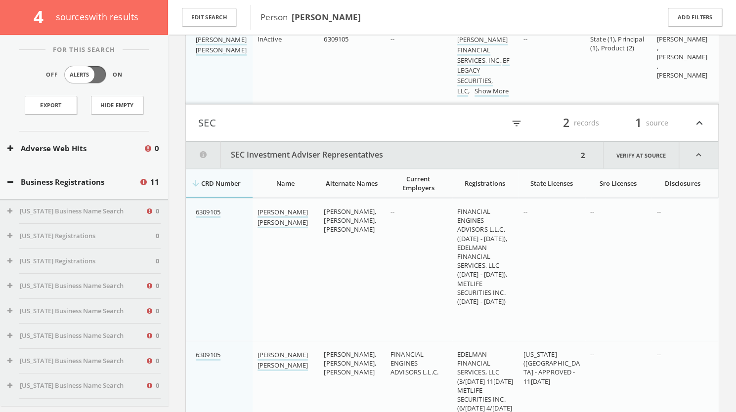
scroll to position [1637, 0]
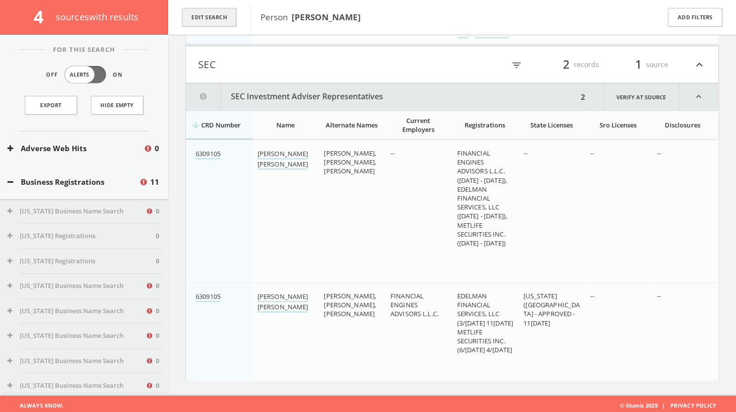
click at [224, 20] on button "Edit Search" at bounding box center [209, 17] width 54 height 19
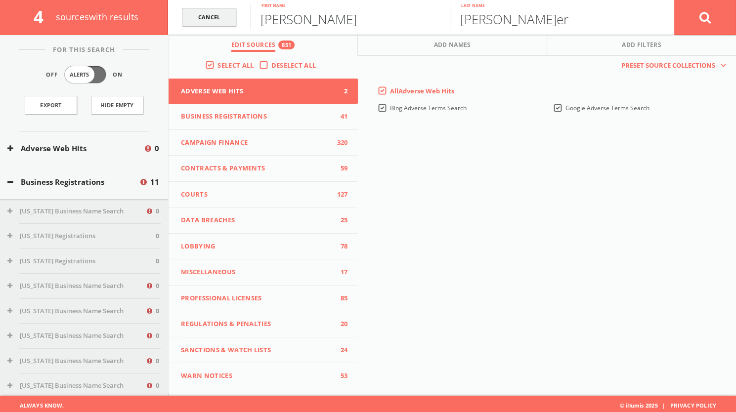
drag, startPoint x: 304, startPoint y: 20, endPoint x: 233, endPoint y: 21, distance: 71.2
click at [233, 21] on form "Cancel [PERSON_NAME] First name [PERSON_NAME] Last name Cancel" at bounding box center [452, 17] width 568 height 35
type input "[PERSON_NAME]"
drag, startPoint x: 531, startPoint y: 21, endPoint x: 434, endPoint y: 21, distance: 96.3
click at [434, 21] on form "Cance[PERSON_NAME] First nam[PERSON_NAME] Last name Cancel" at bounding box center [452, 17] width 568 height 35
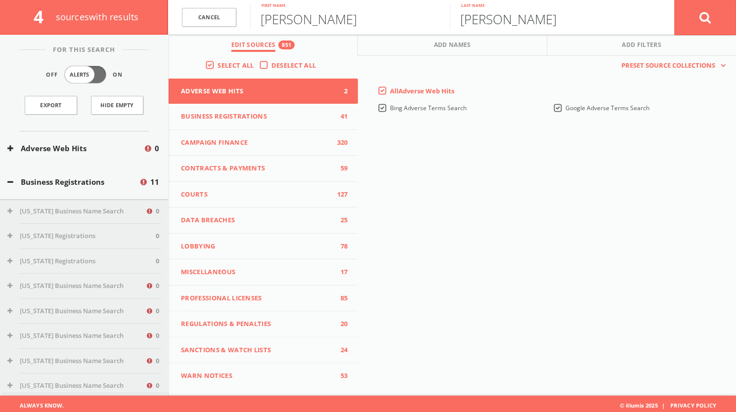
type input "[PERSON_NAME]"
click at [705, 16] on icon at bounding box center [705, 17] width 12 height 12
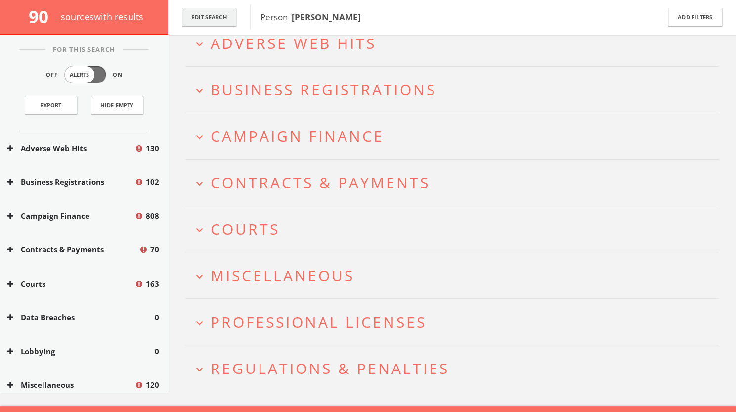
click at [205, 19] on button "Edit Search" at bounding box center [209, 17] width 54 height 19
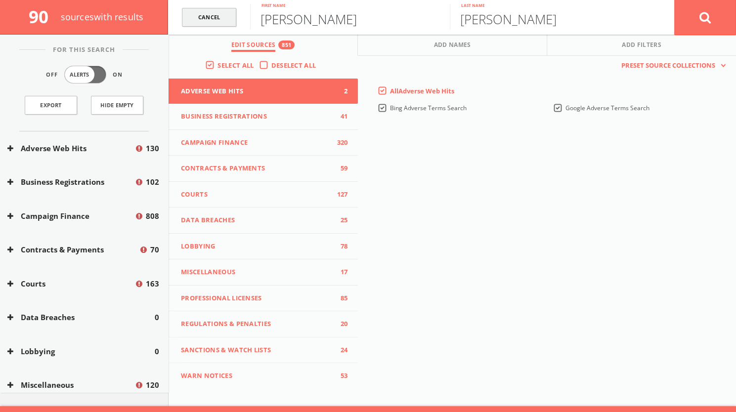
drag, startPoint x: 320, startPoint y: 26, endPoint x: 224, endPoint y: 24, distance: 95.9
click at [224, 24] on form "Can[PERSON_NAME] First n[PERSON_NAME] Last name Cancel" at bounding box center [452, 17] width 568 height 35
type input "[PERSON_NAME]ie"
drag, startPoint x: 525, startPoint y: 27, endPoint x: 434, endPoint y: 25, distance: 90.9
click at [434, 25] on form "Cancel [PERSON_NAME] First name [PERSON_NAME] Last name Cancel" at bounding box center [452, 17] width 568 height 35
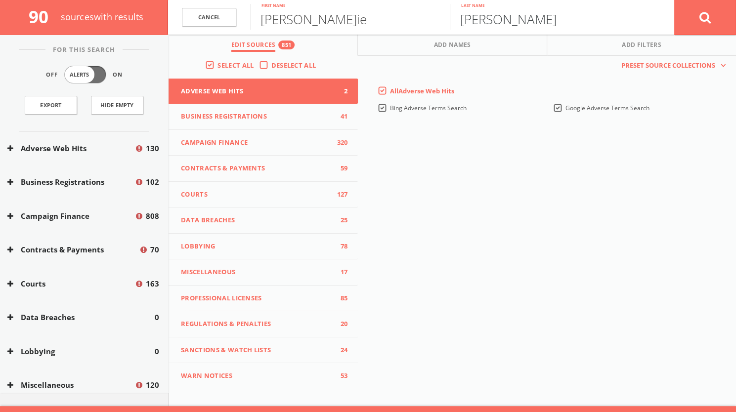
type input "[PERSON_NAME]"
click at [718, 18] on button at bounding box center [705, 18] width 62 height 36
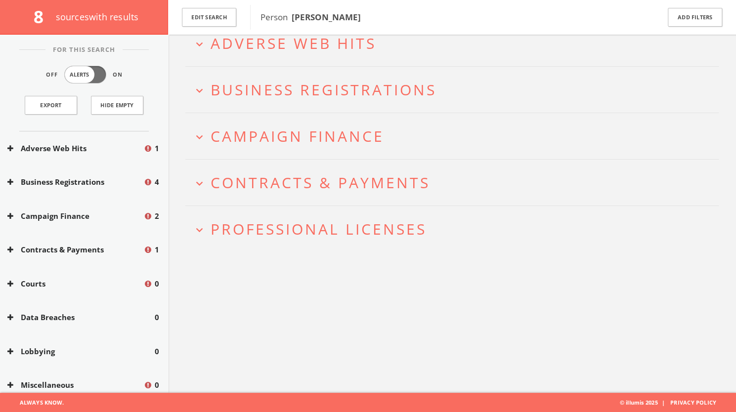
click at [289, 131] on span "Campaign Finance" at bounding box center [296, 136] width 173 height 20
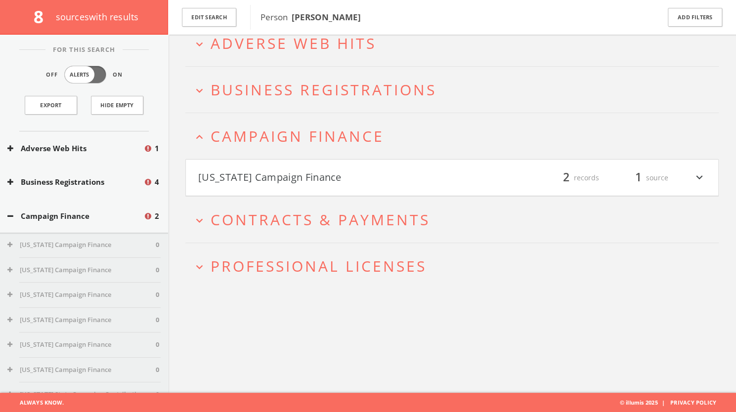
click at [296, 178] on button "[US_STATE] Campaign Finance" at bounding box center [325, 177] width 254 height 17
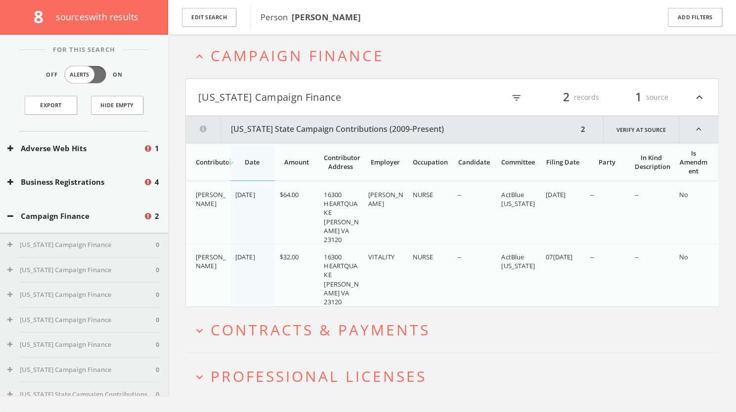
scroll to position [158, 0]
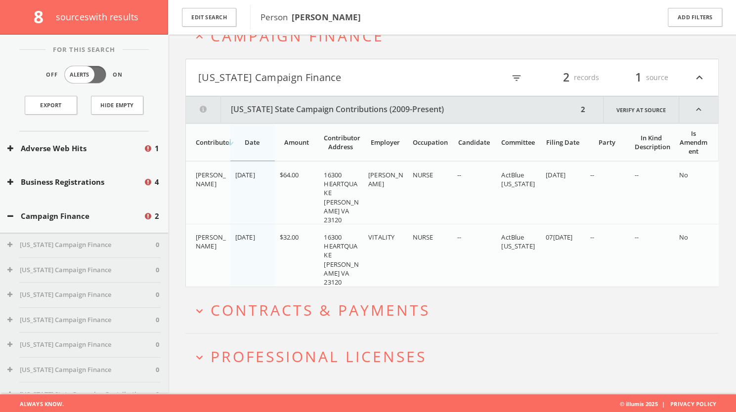
click at [325, 306] on span "Contracts & Payments" at bounding box center [319, 310] width 219 height 20
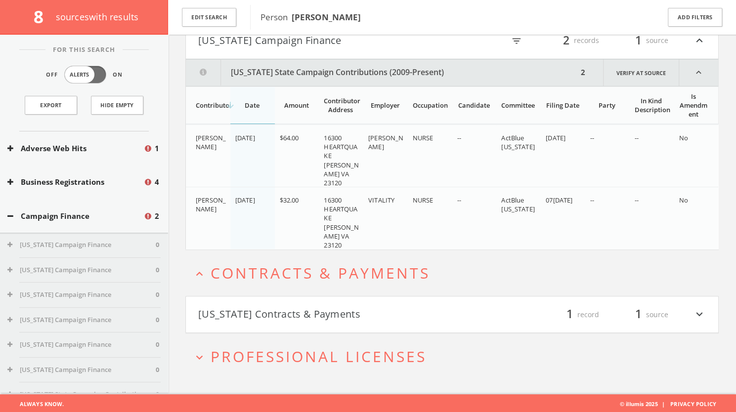
click at [319, 308] on button "[US_STATE] Contracts & Payments" at bounding box center [325, 314] width 254 height 17
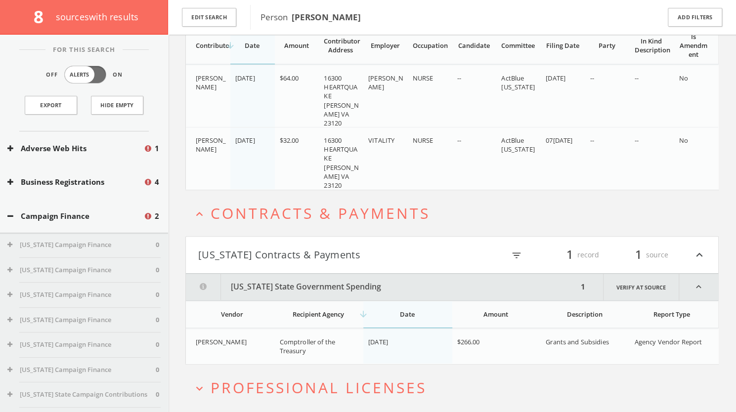
scroll to position [285, 0]
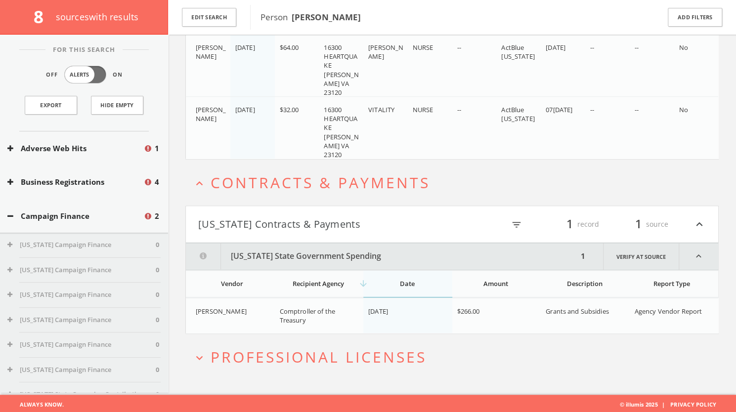
click at [315, 349] on span "Professional Licenses" at bounding box center [318, 357] width 216 height 20
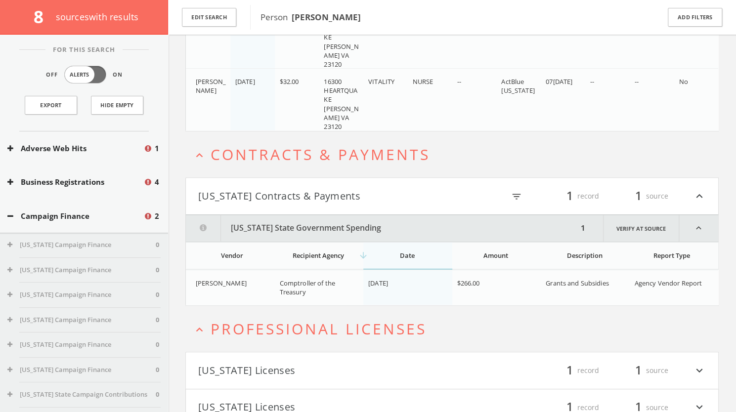
scroll to position [359, 0]
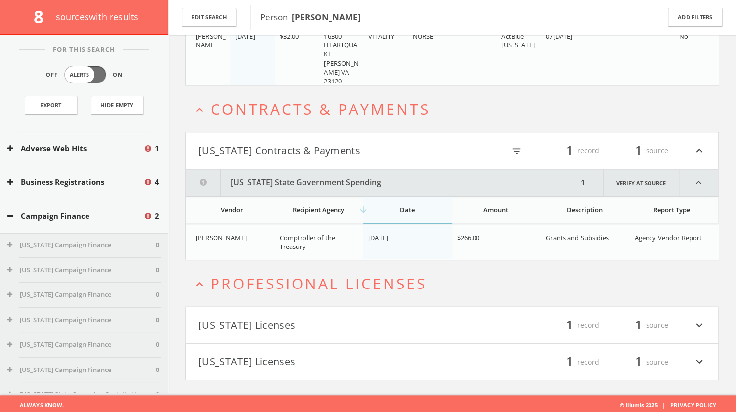
click at [326, 325] on button "[US_STATE] Licenses" at bounding box center [325, 325] width 254 height 17
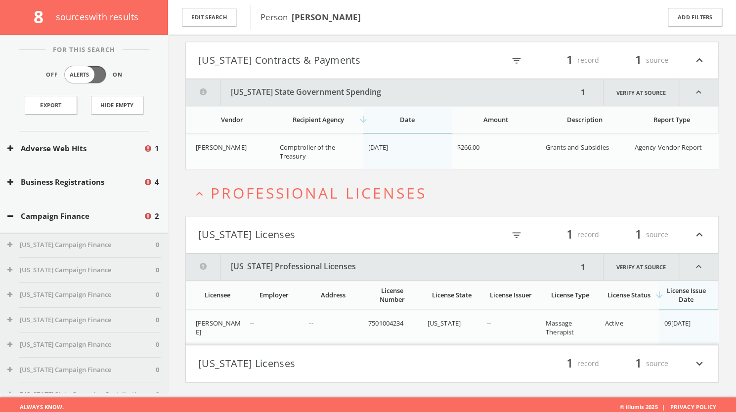
scroll to position [451, 0]
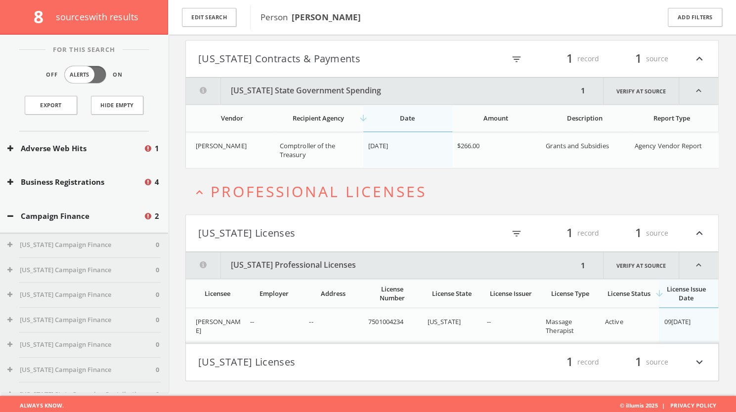
click at [317, 360] on button "[US_STATE] Licenses" at bounding box center [325, 362] width 254 height 17
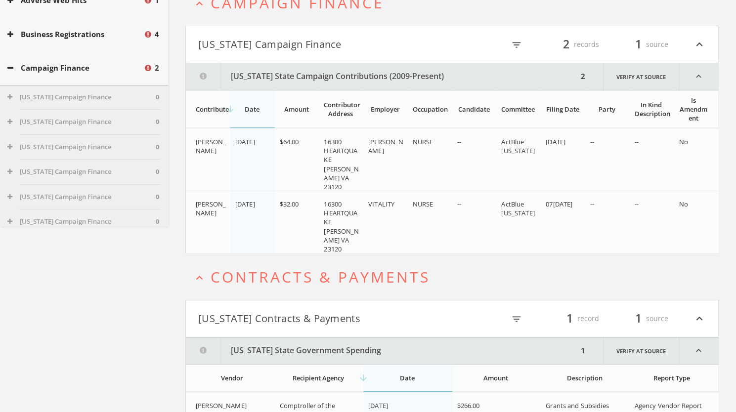
scroll to position [0, 0]
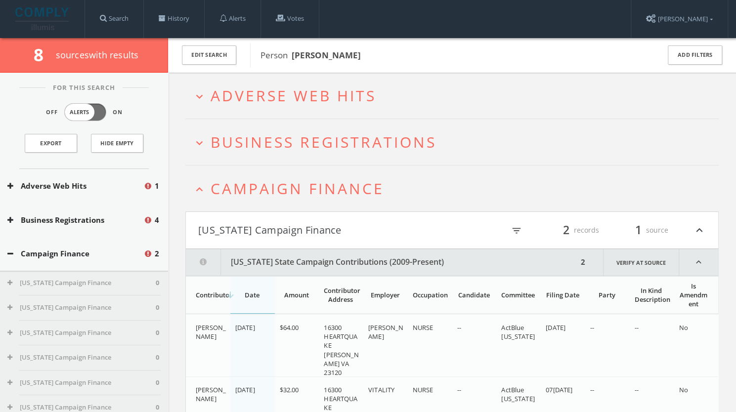
click at [311, 145] on span "Business Registrations" at bounding box center [323, 142] width 226 height 20
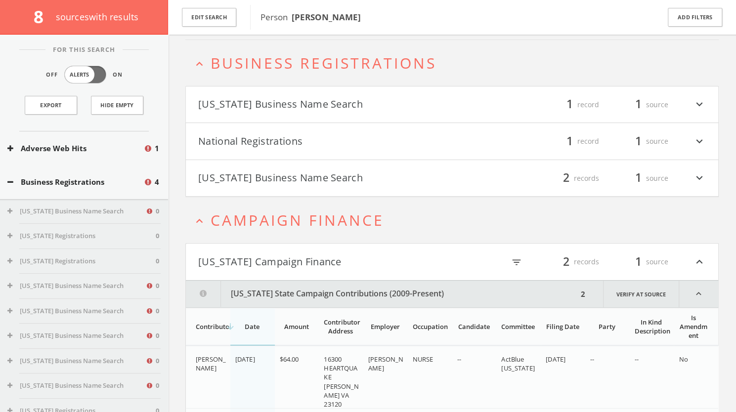
click at [307, 171] on button "[US_STATE] Business Name Search" at bounding box center [325, 178] width 254 height 17
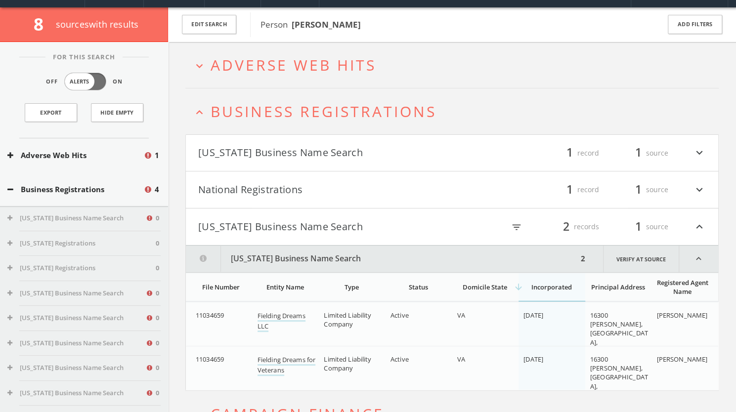
scroll to position [30, 0]
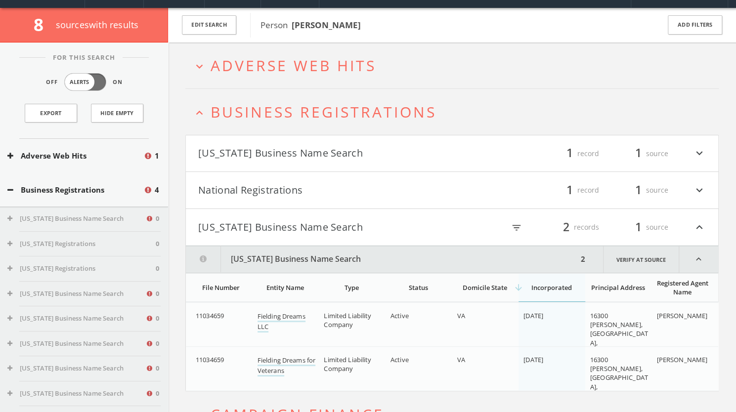
click at [261, 157] on button "[US_STATE] Business Name Search" at bounding box center [325, 153] width 254 height 17
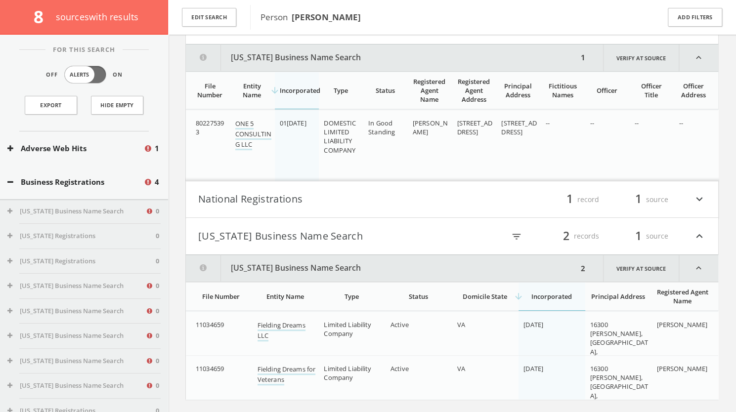
scroll to position [166, 0]
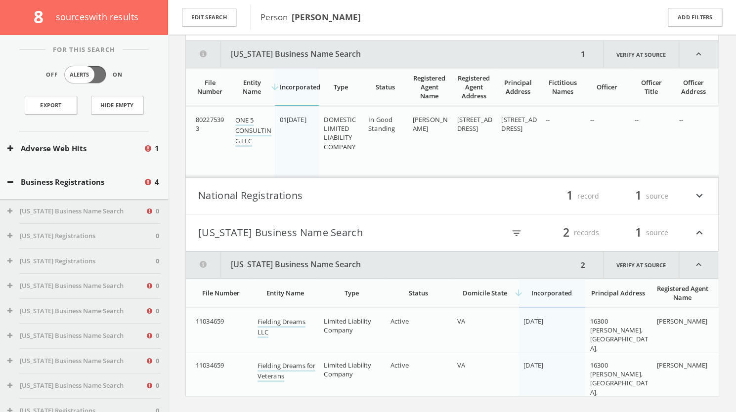
click at [289, 191] on button "National Registrations" at bounding box center [325, 196] width 254 height 17
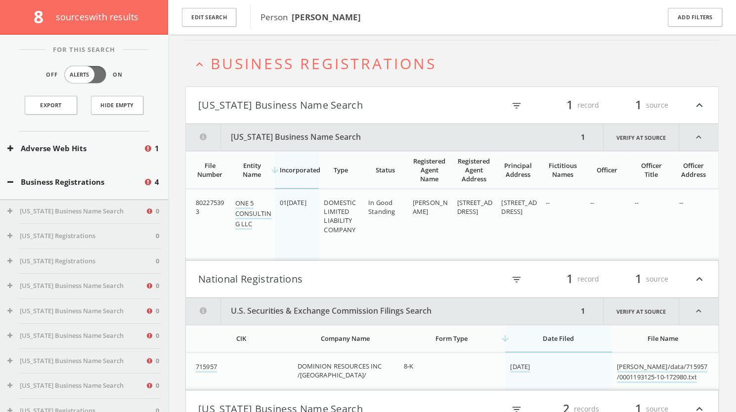
scroll to position [0, 0]
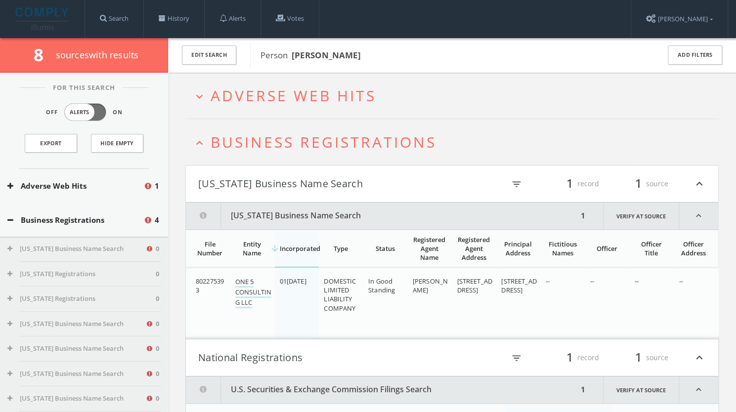
click at [316, 91] on span "Adverse Web Hits" at bounding box center [293, 95] width 166 height 20
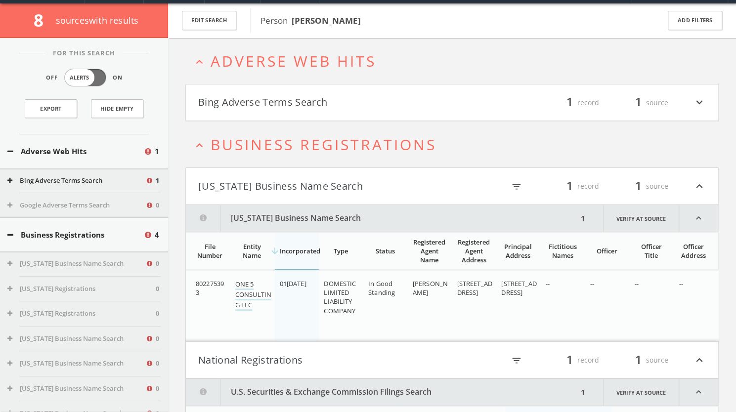
scroll to position [38, 0]
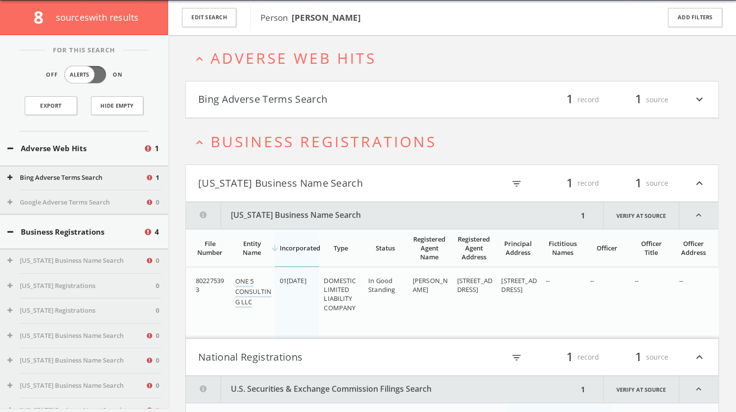
click at [338, 96] on button "Bing Adverse Terms Search" at bounding box center [325, 99] width 254 height 17
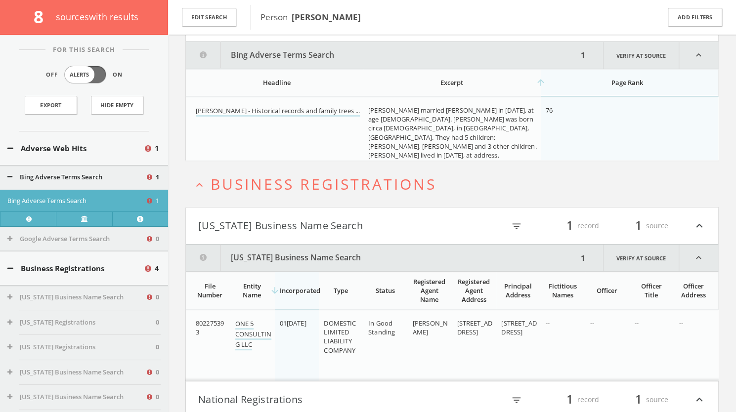
scroll to position [121, 0]
click at [220, 15] on button "Edit Search" at bounding box center [209, 17] width 54 height 19
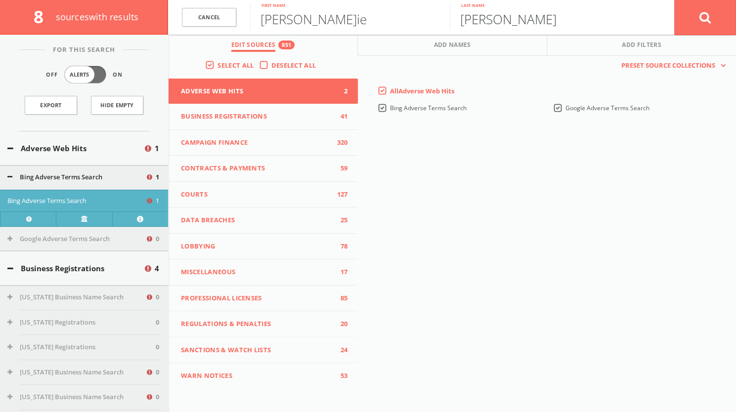
drag, startPoint x: 546, startPoint y: 20, endPoint x: 434, endPoint y: 17, distance: 112.7
click at [434, 17] on form "Cancel [PERSON_NAME] First name [PERSON_NAME] Last name Cancel" at bounding box center [452, 17] width 568 height 35
paste input "[URL][DOMAIN_NAME][PERSON_NAME][PERSON_NAME][PERSON_NAME]"
type input "[URL][DOMAIN_NAME][PERSON_NAME][PERSON_NAME][PERSON_NAME]"
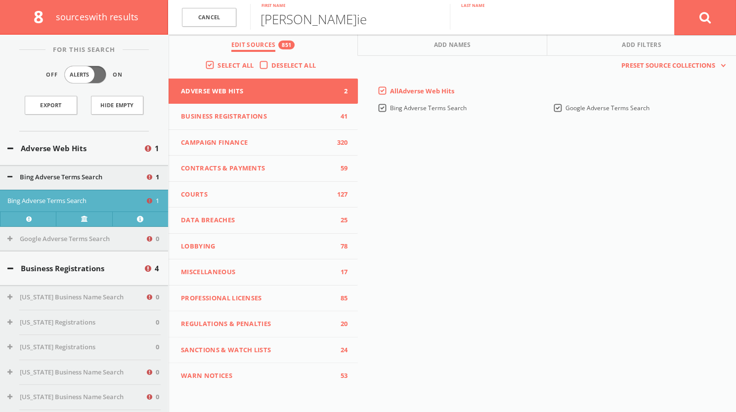
paste input "[PERSON_NAME]on"
type input "[PERSON_NAME]on"
drag, startPoint x: 302, startPoint y: 23, endPoint x: 249, endPoint y: 24, distance: 53.4
click at [249, 24] on form "Cance[PERSON_NAME] First nam[PERSON_NAME]on Last name Cancel" at bounding box center [452, 17] width 568 height 35
type input "[PERSON_NAME]"
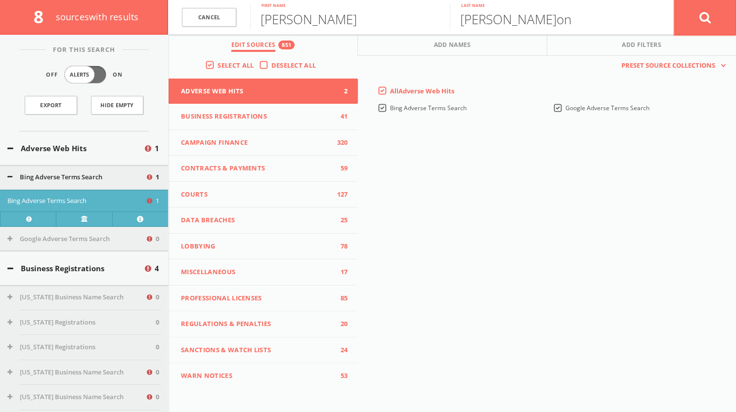
click at [707, 19] on icon at bounding box center [705, 17] width 12 height 12
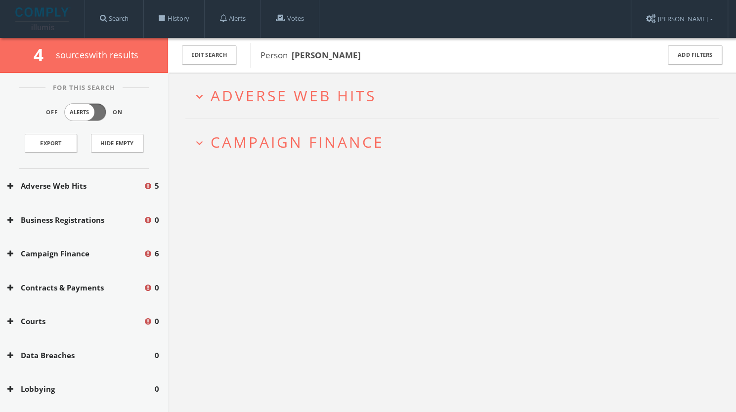
click at [296, 94] on span "Adverse Web Hits" at bounding box center [293, 95] width 166 height 20
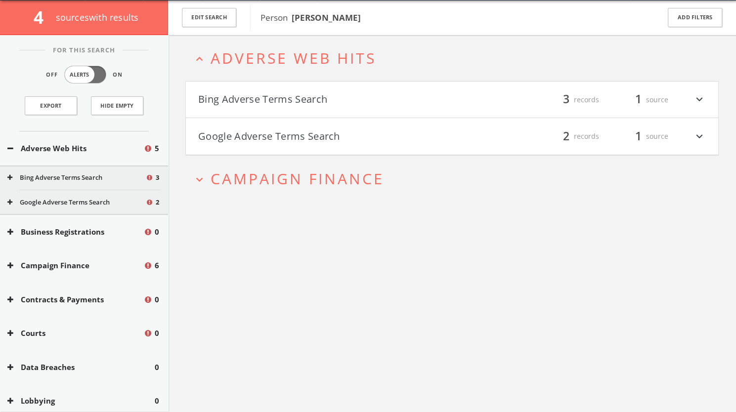
click at [299, 107] on button "Bing Adverse Terms Search" at bounding box center [325, 99] width 254 height 17
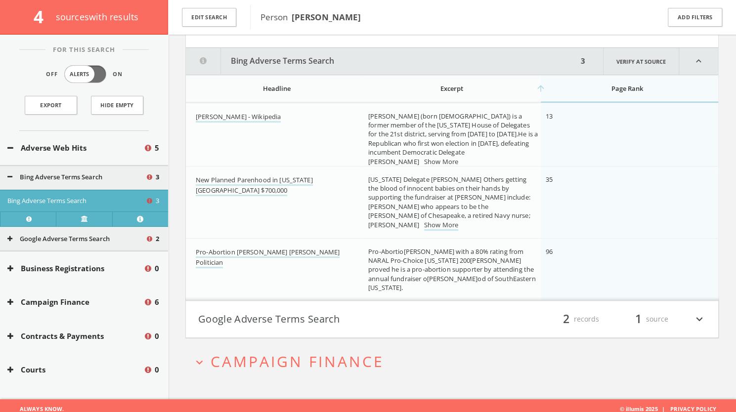
scroll to position [119, 0]
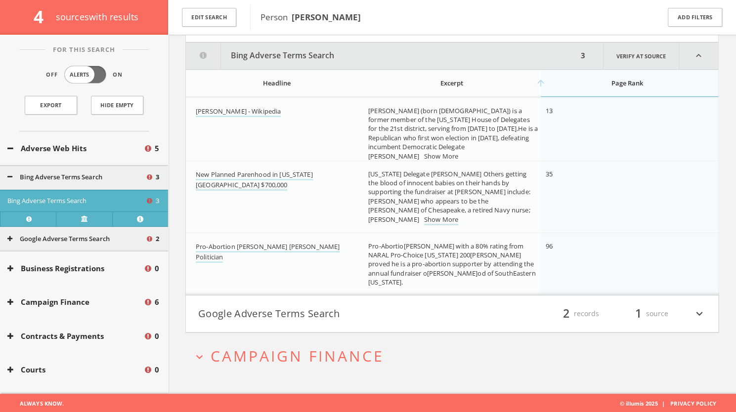
click at [372, 306] on button "Google Adverse Terms Search" at bounding box center [325, 313] width 254 height 17
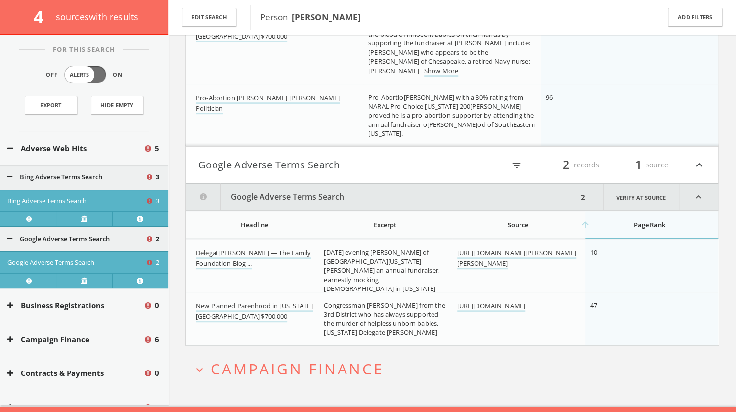
scroll to position [280, 0]
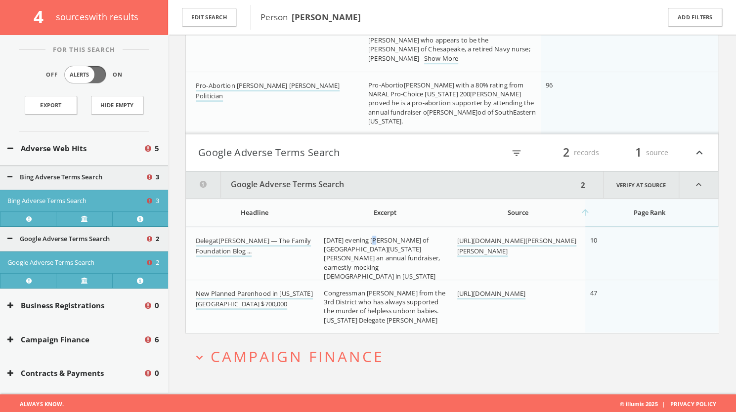
drag, startPoint x: 497, startPoint y: 249, endPoint x: 374, endPoint y: 239, distance: 122.9
click at [374, 239] on span "[DATE] evening [PERSON_NAME] of [GEOGRAPHIC_DATA][US_STATE][PERSON_NAME] an ann…" at bounding box center [382, 263] width 116 height 54
click at [272, 239] on link "Delegat[PERSON_NAME] — The Family Foundation Blog ..." at bounding box center [253, 246] width 115 height 21
click at [214, 13] on button "Edit Search" at bounding box center [209, 17] width 54 height 19
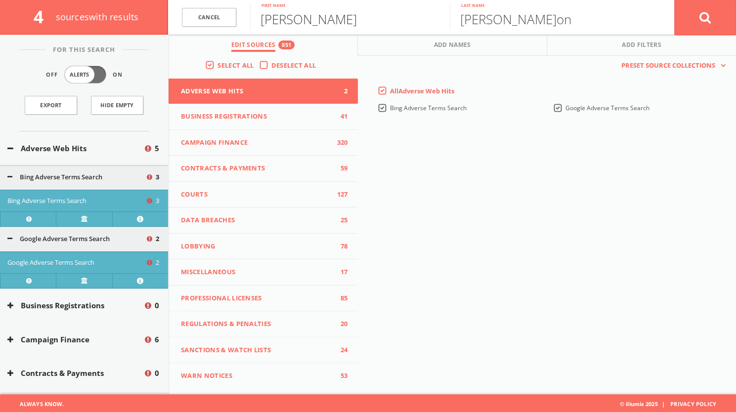
drag, startPoint x: 311, startPoint y: 20, endPoint x: 251, endPoint y: 19, distance: 60.3
click at [251, 19] on input "[PERSON_NAME]" at bounding box center [350, 17] width 200 height 26
type input "[PERSON_NAME]"
drag, startPoint x: 526, startPoint y: 24, endPoint x: 445, endPoint y: 29, distance: 81.2
click at [445, 29] on form "[PERSON_NAME] L First nam[PERSON_NAME]on Last name Cancel" at bounding box center [452, 17] width 568 height 35
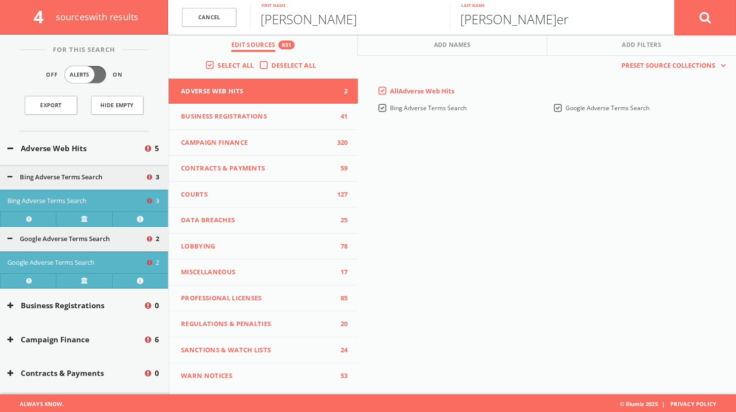
type input "[PERSON_NAME]er"
click at [692, 26] on button at bounding box center [705, 18] width 62 height 36
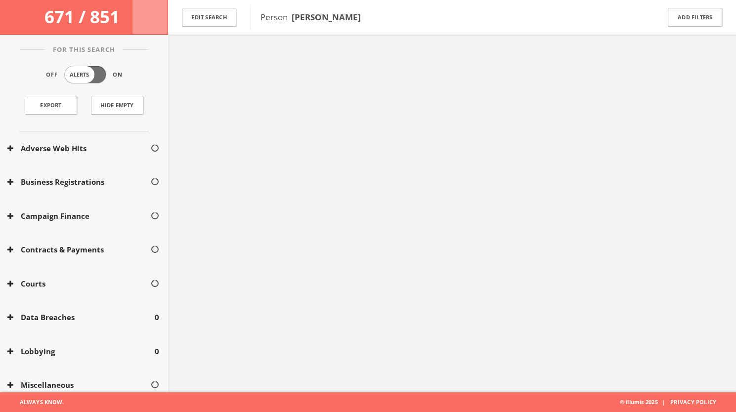
scroll to position [57, 0]
